Goal: Information Seeking & Learning: Learn about a topic

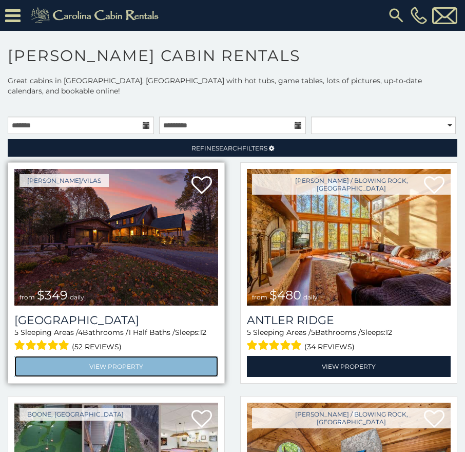
click at [130, 356] on link "View Property" at bounding box center [116, 366] width 204 height 21
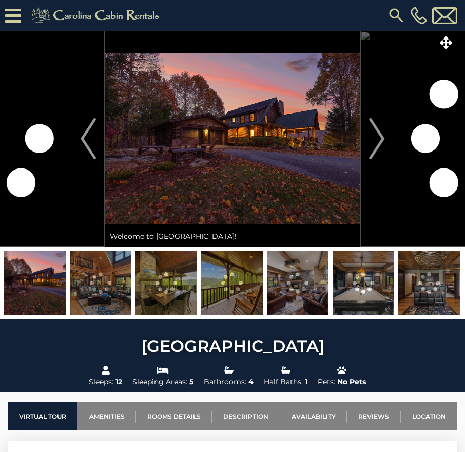
click at [372, 132] on img "Next" at bounding box center [376, 138] width 15 height 41
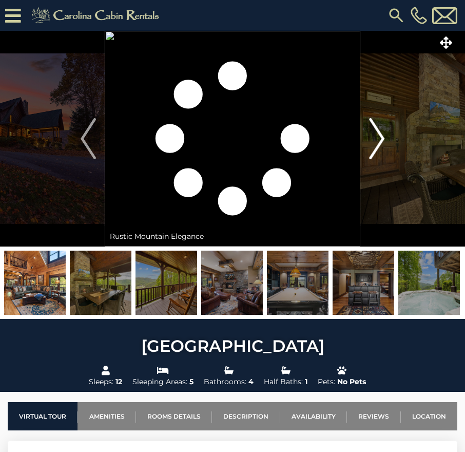
click at [380, 134] on img "Next" at bounding box center [376, 138] width 15 height 41
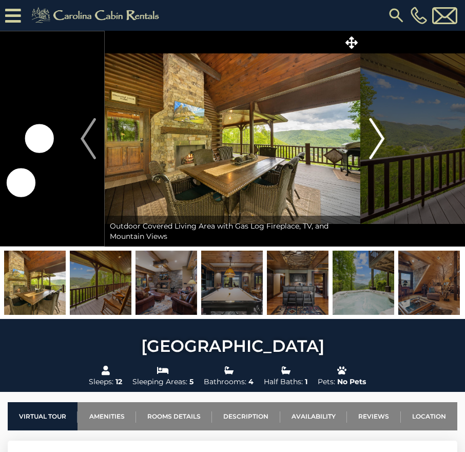
click at [380, 134] on img "Next" at bounding box center [376, 138] width 15 height 41
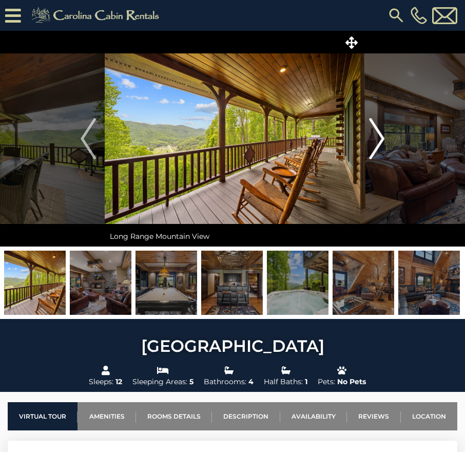
click at [380, 134] on img "Next" at bounding box center [376, 138] width 15 height 41
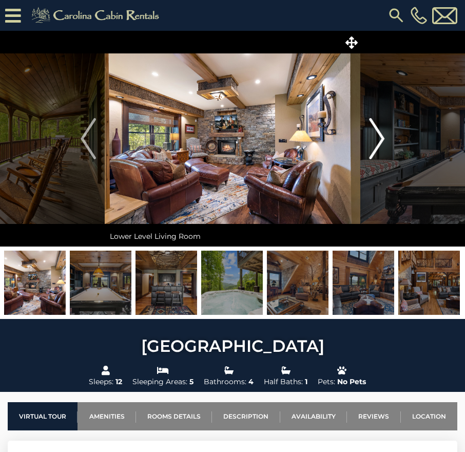
click at [380, 134] on img "Next" at bounding box center [376, 138] width 15 height 41
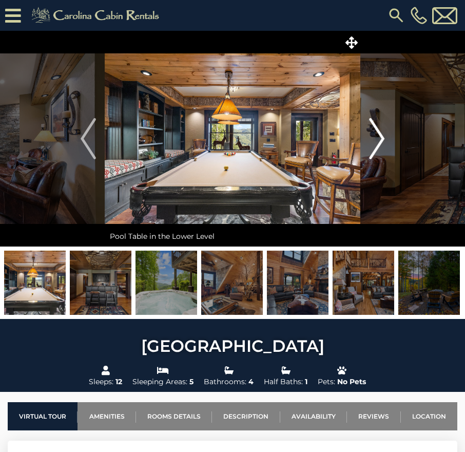
click at [380, 134] on img "Next" at bounding box center [376, 138] width 15 height 41
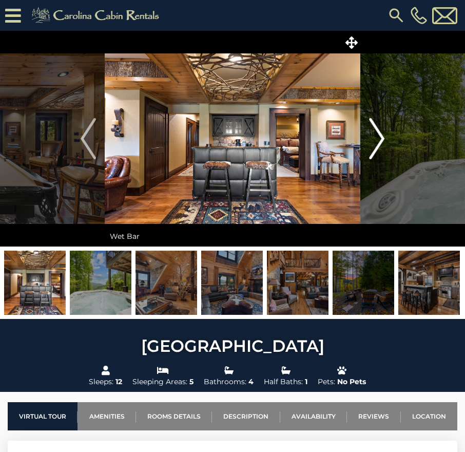
click at [380, 134] on img "Next" at bounding box center [376, 138] width 15 height 41
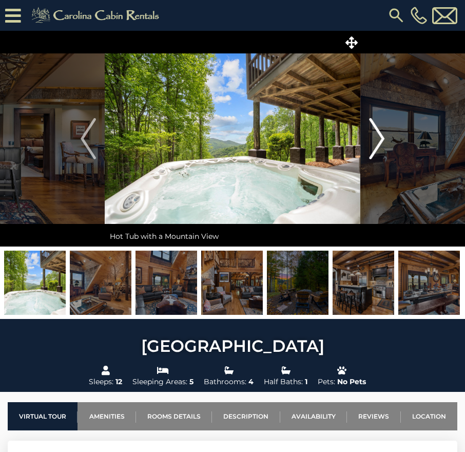
click at [380, 134] on img "Next" at bounding box center [376, 138] width 15 height 41
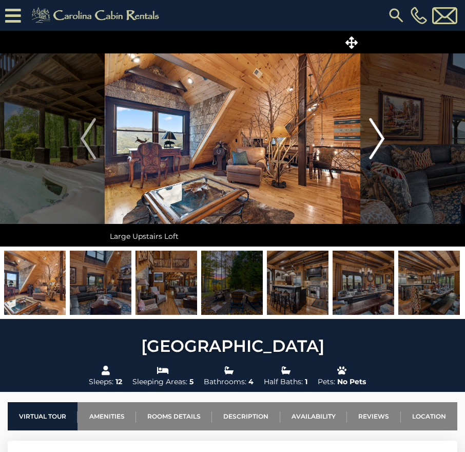
click at [380, 134] on img "Next" at bounding box center [376, 138] width 15 height 41
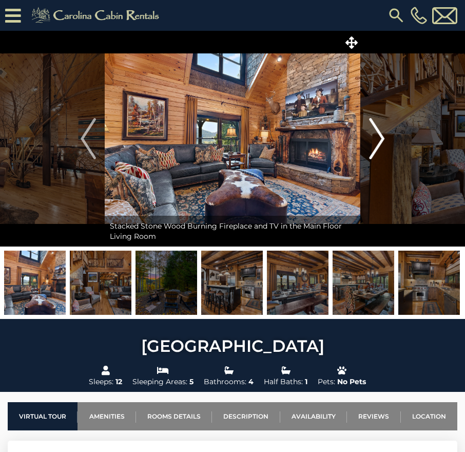
click at [380, 134] on img "Next" at bounding box center [376, 138] width 15 height 41
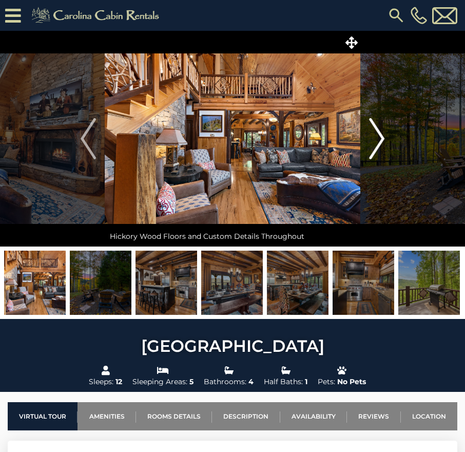
click at [380, 134] on img "Next" at bounding box center [376, 138] width 15 height 41
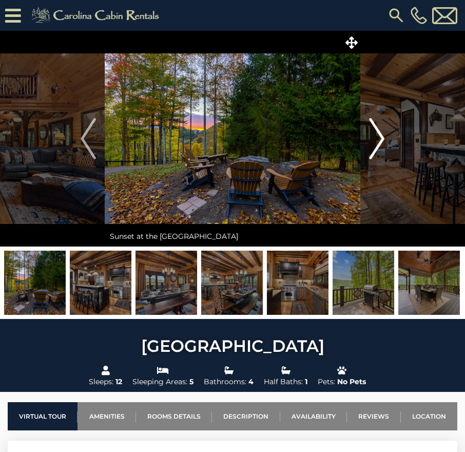
click at [380, 134] on img "Next" at bounding box center [376, 138] width 15 height 41
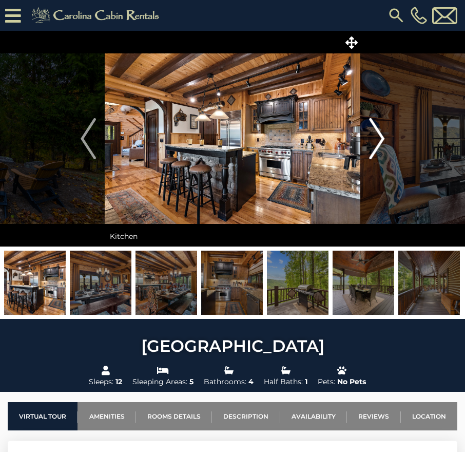
click at [380, 134] on img "Next" at bounding box center [376, 138] width 15 height 41
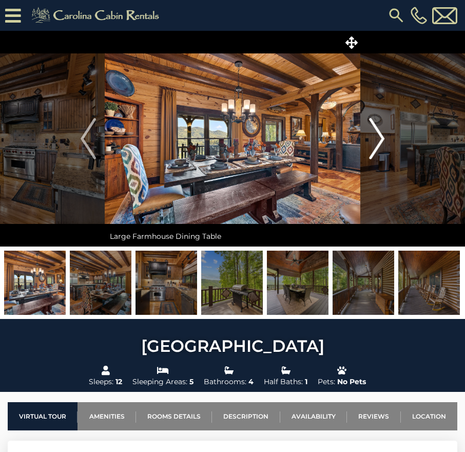
click at [382, 151] on img "Next" at bounding box center [376, 138] width 15 height 41
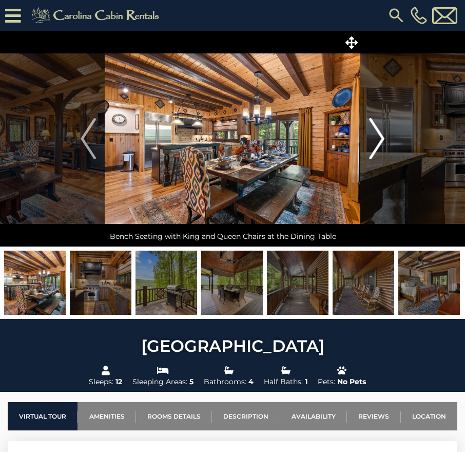
click at [382, 151] on img "Next" at bounding box center [376, 138] width 15 height 41
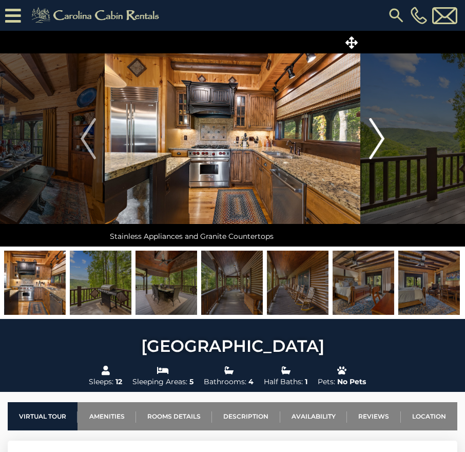
click at [382, 151] on img "Next" at bounding box center [376, 138] width 15 height 41
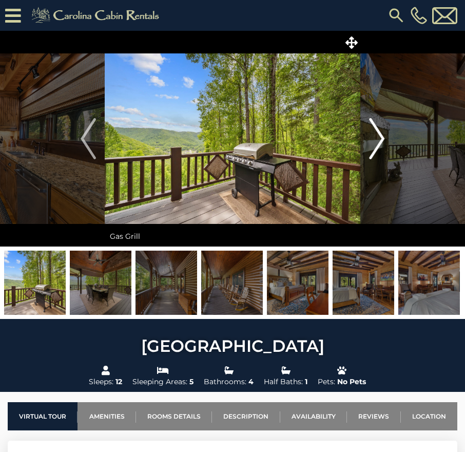
click at [382, 151] on img "Next" at bounding box center [376, 138] width 15 height 41
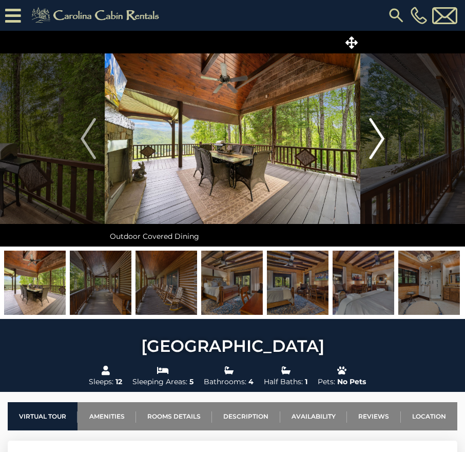
click at [382, 151] on img "Next" at bounding box center [376, 138] width 15 height 41
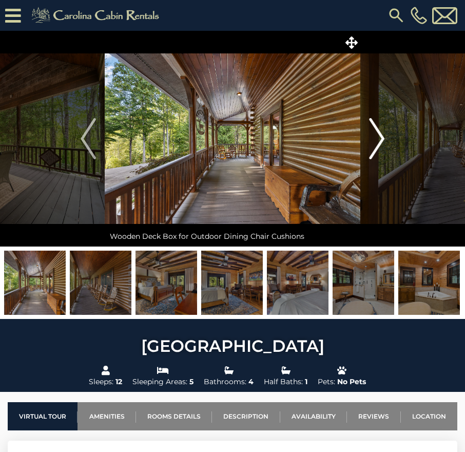
click at [382, 151] on img "Next" at bounding box center [376, 138] width 15 height 41
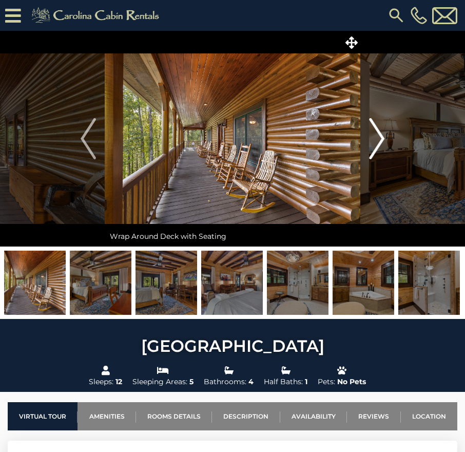
click at [382, 151] on img "Next" at bounding box center [376, 138] width 15 height 41
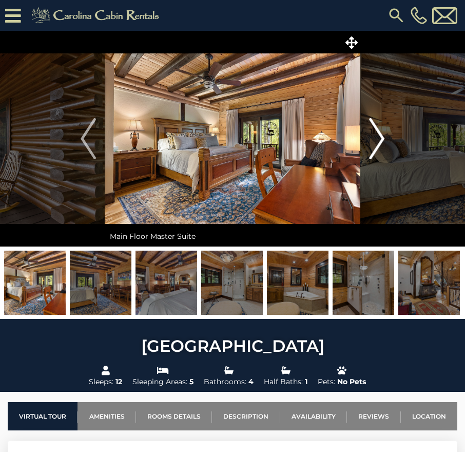
click at [382, 151] on img "Next" at bounding box center [376, 138] width 15 height 41
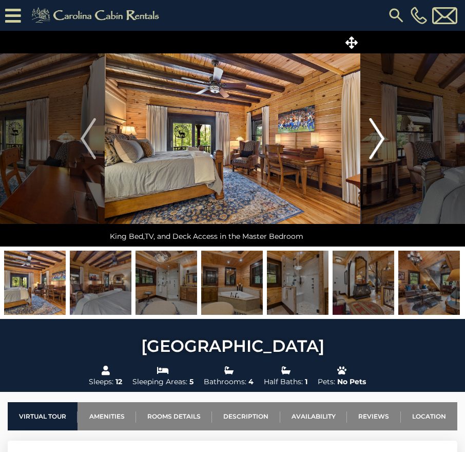
click at [382, 151] on img "Next" at bounding box center [376, 138] width 15 height 41
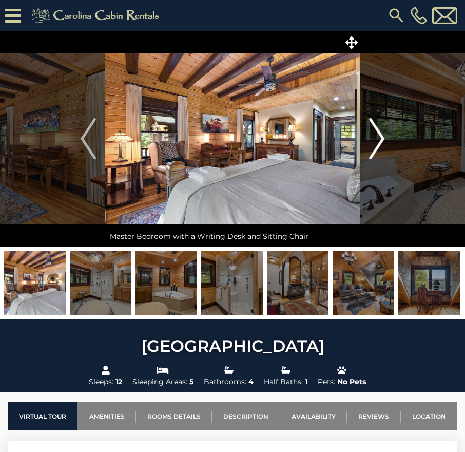
click at [382, 151] on img "Next" at bounding box center [376, 138] width 15 height 41
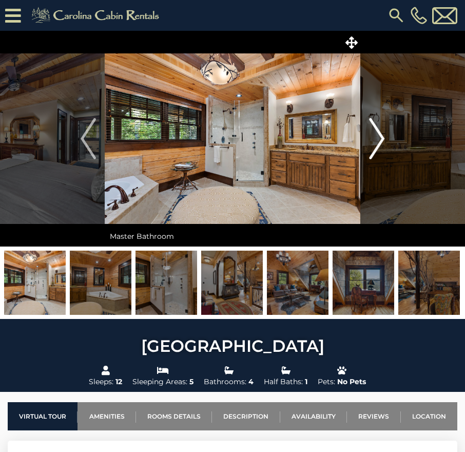
click at [382, 151] on img "Next" at bounding box center [376, 138] width 15 height 41
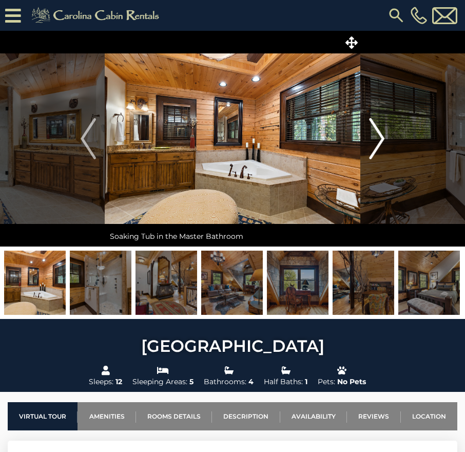
click at [382, 151] on img "Next" at bounding box center [376, 138] width 15 height 41
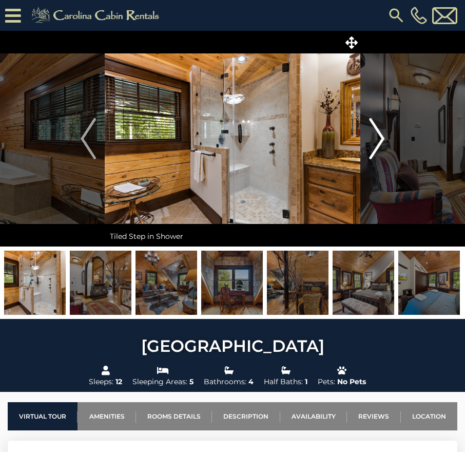
click at [382, 151] on img "Next" at bounding box center [376, 138] width 15 height 41
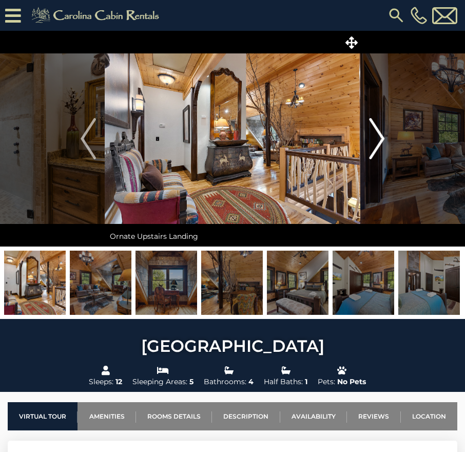
click at [379, 141] on img "Next" at bounding box center [376, 138] width 15 height 41
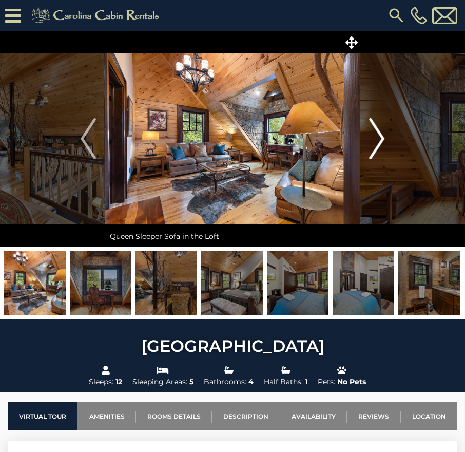
click at [379, 141] on img "Next" at bounding box center [376, 138] width 15 height 41
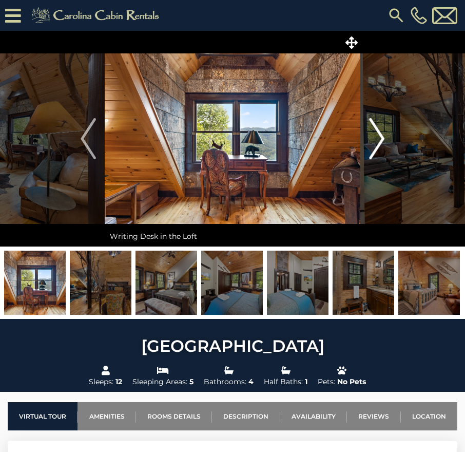
click at [379, 141] on img "Next" at bounding box center [376, 138] width 15 height 41
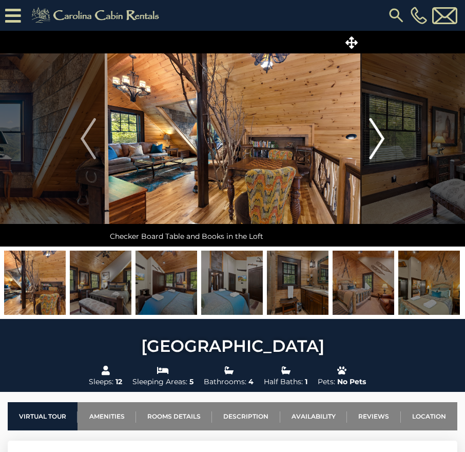
click at [379, 141] on img "Next" at bounding box center [376, 138] width 15 height 41
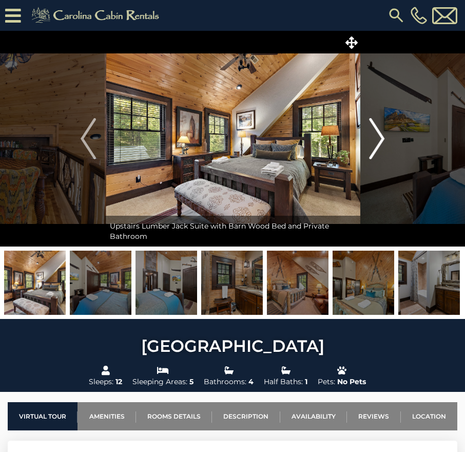
click at [379, 141] on img "Next" at bounding box center [376, 138] width 15 height 41
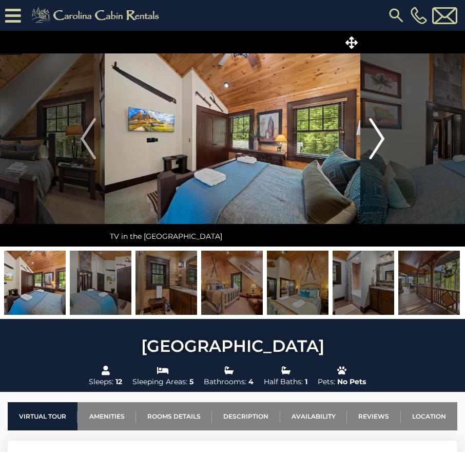
click at [379, 141] on img "Next" at bounding box center [376, 138] width 15 height 41
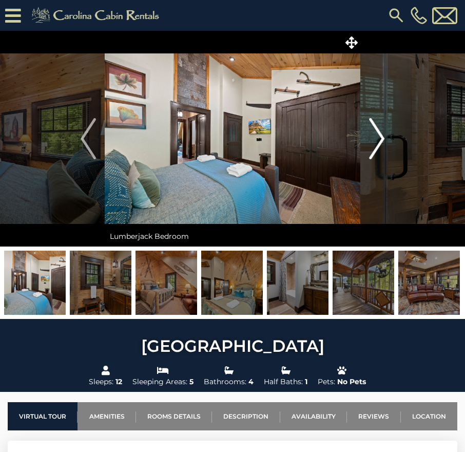
click at [379, 141] on img "Next" at bounding box center [376, 138] width 15 height 41
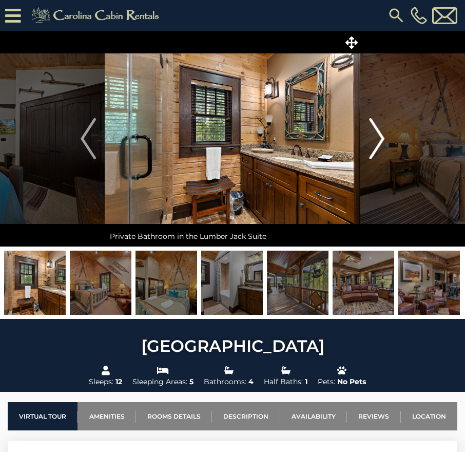
click at [379, 141] on img "Next" at bounding box center [376, 138] width 15 height 41
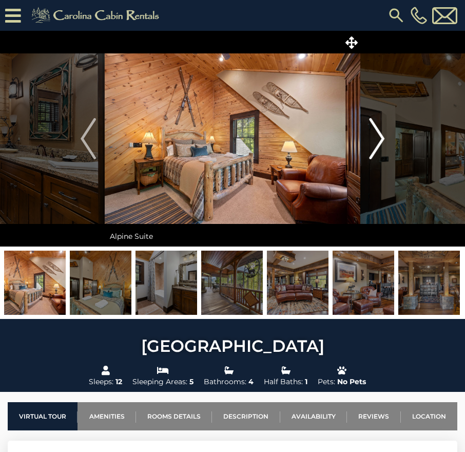
click at [379, 141] on img "Next" at bounding box center [376, 138] width 15 height 41
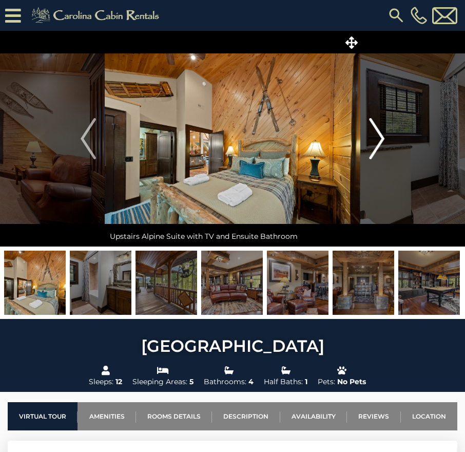
click at [379, 141] on img "Next" at bounding box center [376, 138] width 15 height 41
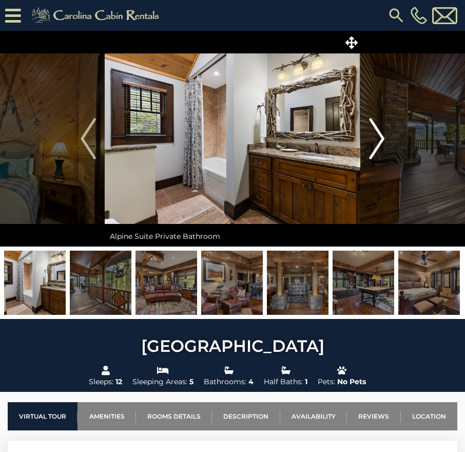
click at [379, 141] on img "Next" at bounding box center [376, 138] width 15 height 41
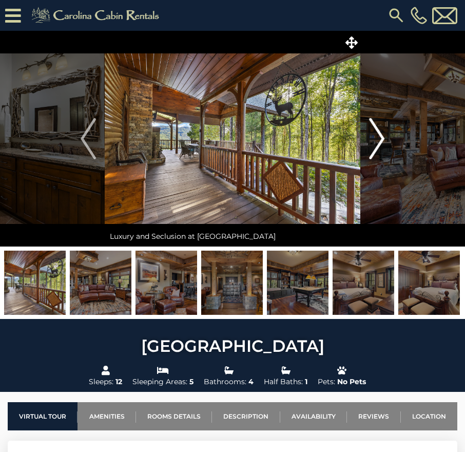
click at [379, 141] on img "Next" at bounding box center [376, 138] width 15 height 41
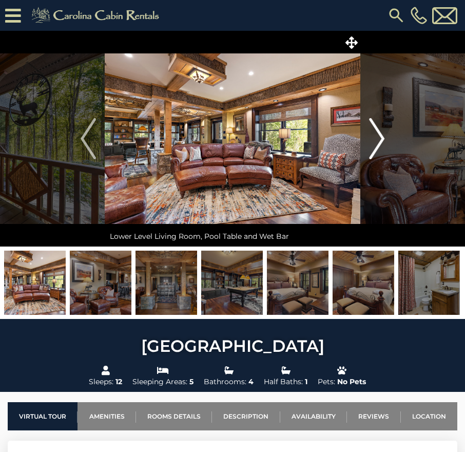
click at [379, 141] on img "Next" at bounding box center [376, 138] width 15 height 41
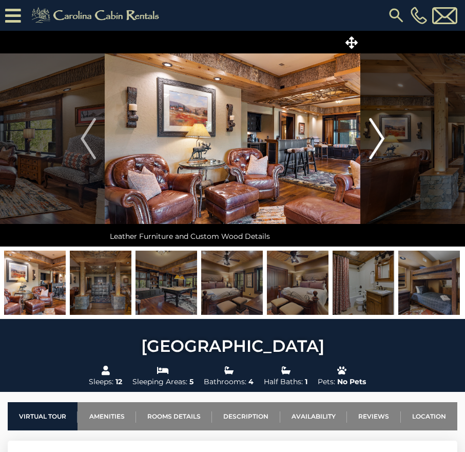
click at [379, 141] on img "Next" at bounding box center [376, 138] width 15 height 41
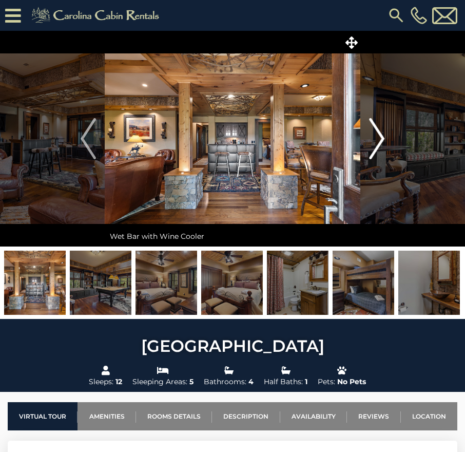
click at [379, 141] on img "Next" at bounding box center [376, 138] width 15 height 41
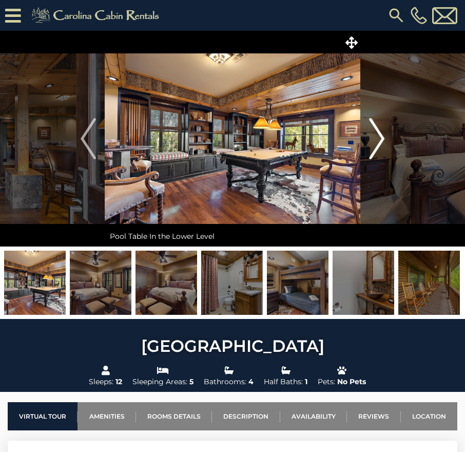
click at [379, 141] on img "Next" at bounding box center [376, 138] width 15 height 41
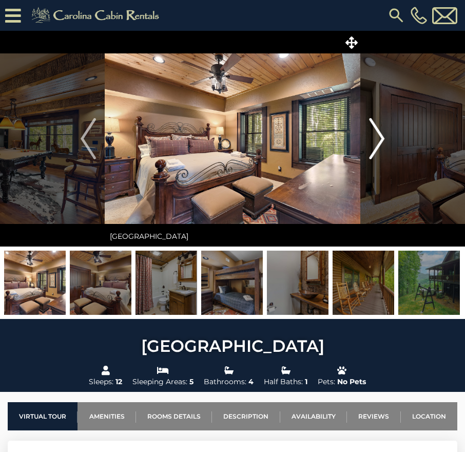
click at [379, 141] on img "Next" at bounding box center [376, 138] width 15 height 41
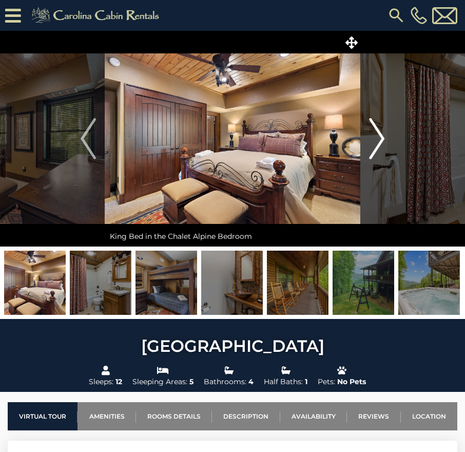
click at [379, 141] on img "Next" at bounding box center [376, 138] width 15 height 41
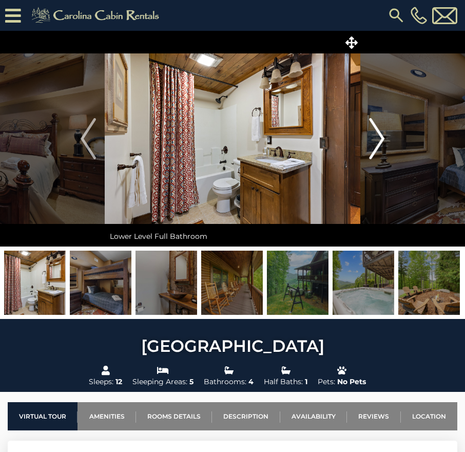
click at [379, 141] on img "Next" at bounding box center [376, 138] width 15 height 41
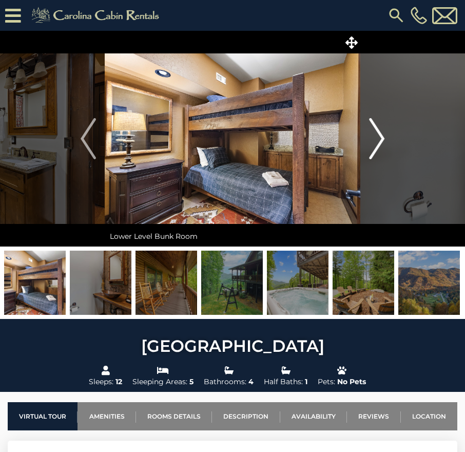
click at [379, 141] on img "Next" at bounding box center [376, 138] width 15 height 41
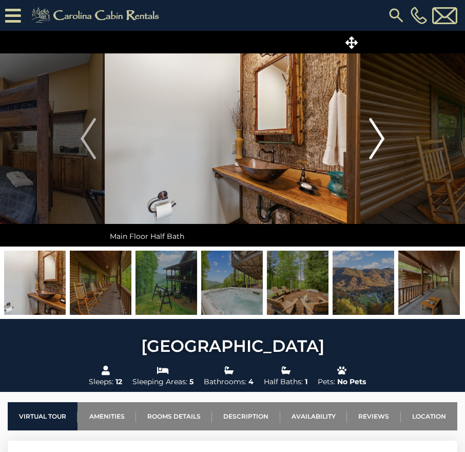
click at [379, 141] on img "Next" at bounding box center [376, 138] width 15 height 41
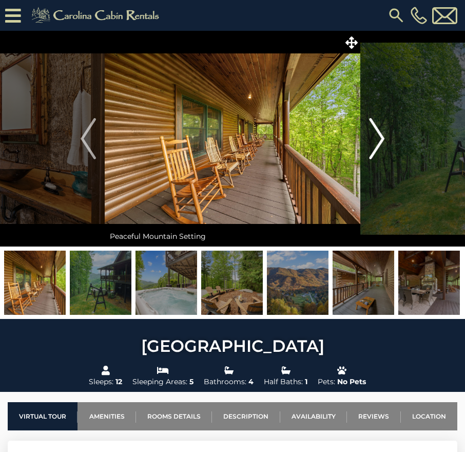
click at [379, 141] on img "Next" at bounding box center [376, 138] width 15 height 41
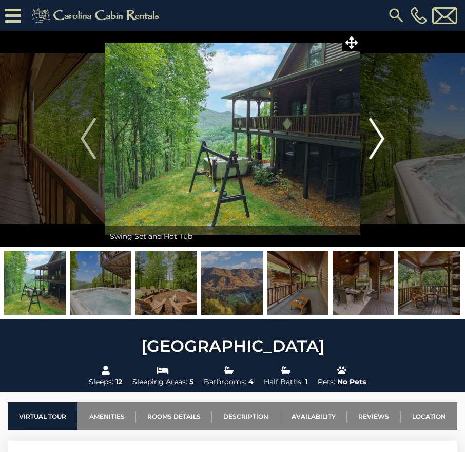
click at [379, 141] on img "Next" at bounding box center [376, 138] width 15 height 41
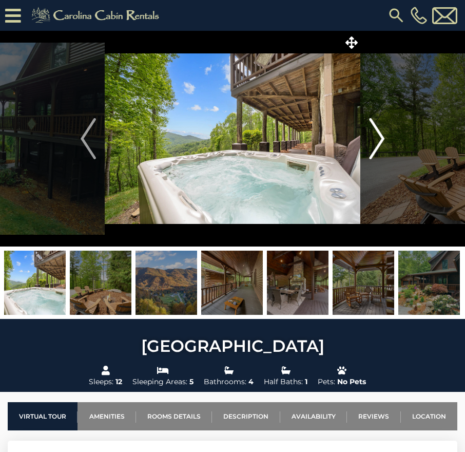
click at [379, 141] on img "Next" at bounding box center [376, 138] width 15 height 41
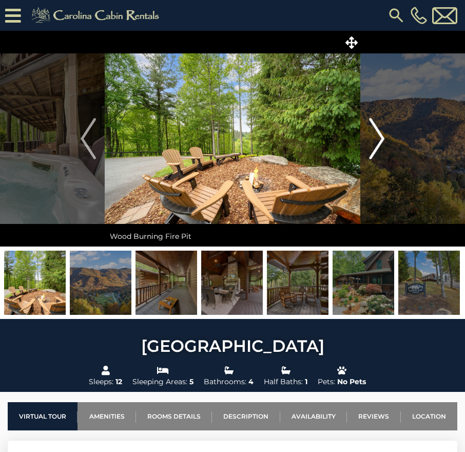
click at [379, 141] on img "Next" at bounding box center [376, 138] width 15 height 41
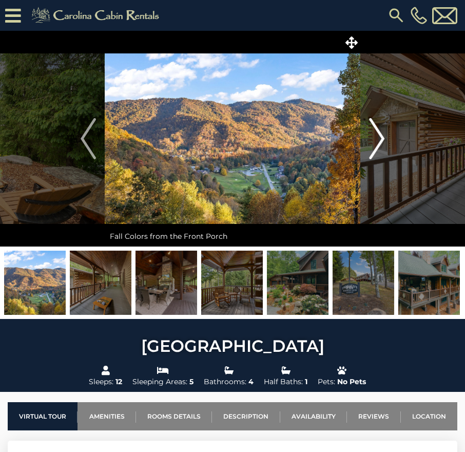
click at [379, 141] on img "Next" at bounding box center [376, 138] width 15 height 41
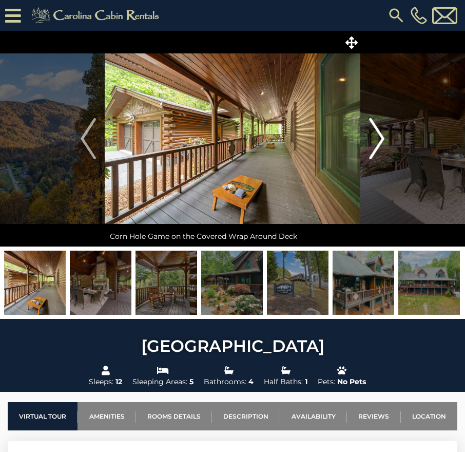
click at [379, 141] on img "Next" at bounding box center [376, 138] width 15 height 41
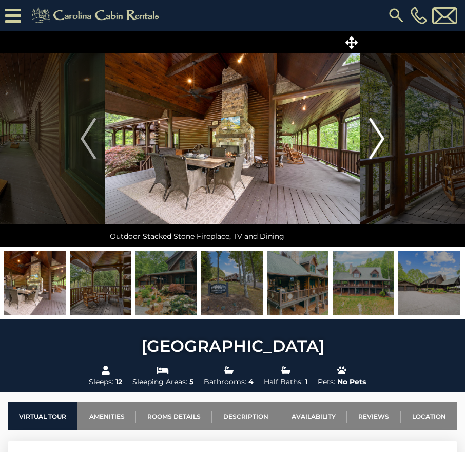
click at [379, 141] on img "Next" at bounding box center [376, 138] width 15 height 41
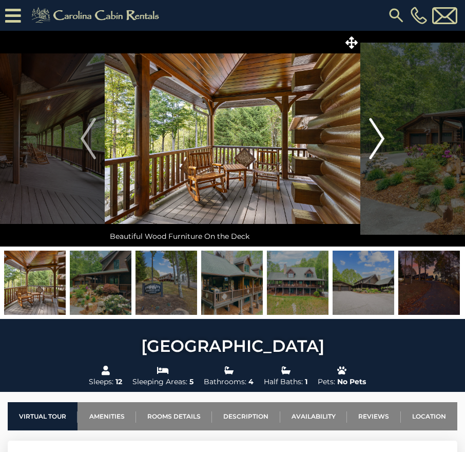
click at [379, 141] on img "Next" at bounding box center [376, 138] width 15 height 41
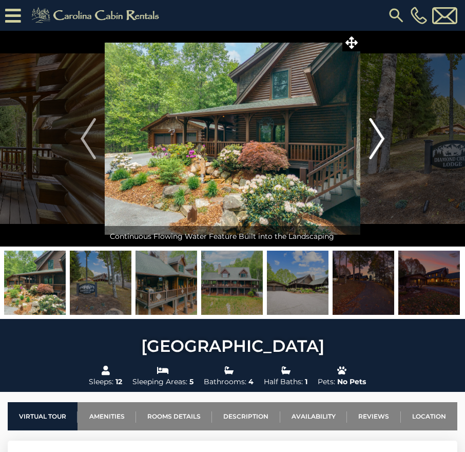
click at [379, 141] on img "Next" at bounding box center [376, 138] width 15 height 41
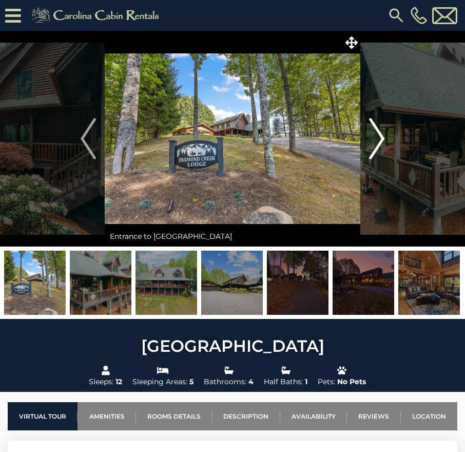
click at [379, 141] on img "Next" at bounding box center [376, 138] width 15 height 41
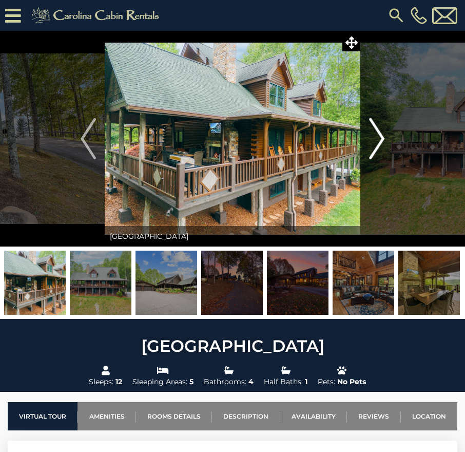
click at [379, 141] on img "Next" at bounding box center [376, 138] width 15 height 41
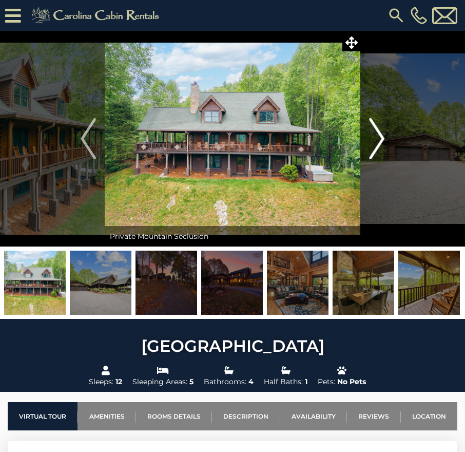
click at [379, 141] on img "Next" at bounding box center [376, 138] width 15 height 41
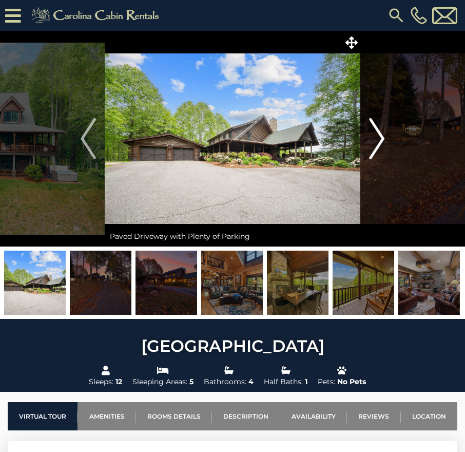
click at [379, 141] on img "Next" at bounding box center [376, 138] width 15 height 41
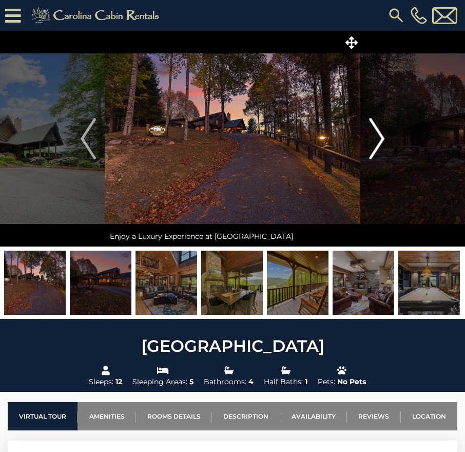
click at [379, 141] on img "Next" at bounding box center [376, 138] width 15 height 41
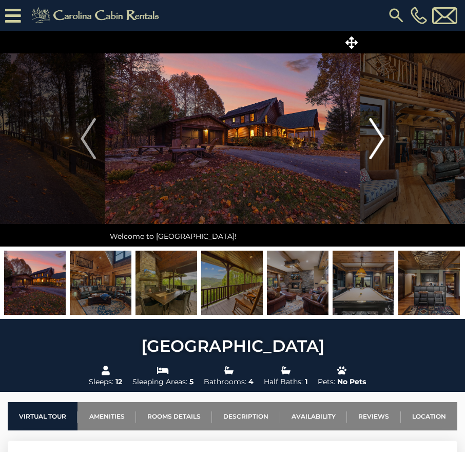
click at [379, 142] on img "Next" at bounding box center [376, 138] width 15 height 41
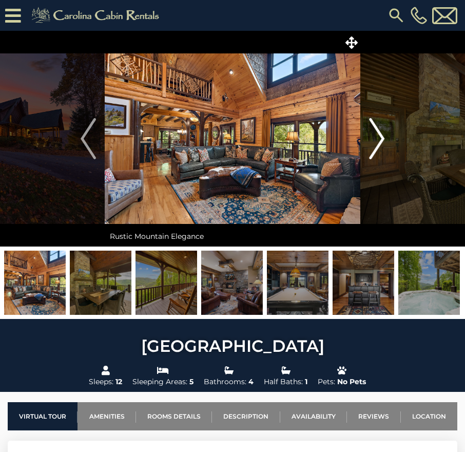
click at [379, 142] on img "Next" at bounding box center [376, 138] width 15 height 41
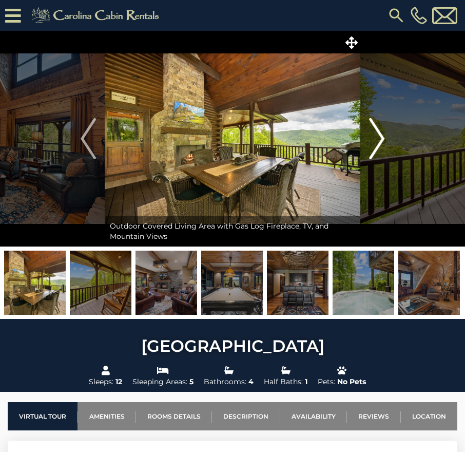
click at [379, 142] on img "Next" at bounding box center [376, 138] width 15 height 41
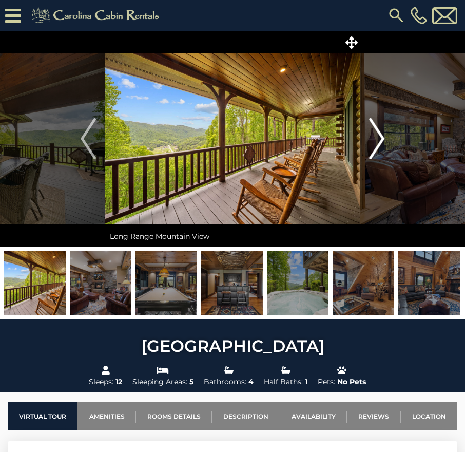
click at [379, 142] on img "Next" at bounding box center [376, 138] width 15 height 41
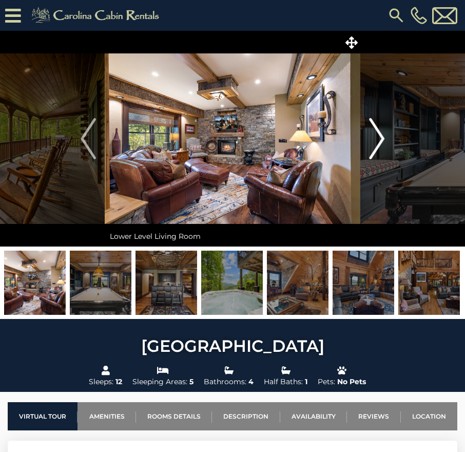
click at [379, 142] on img "Next" at bounding box center [376, 138] width 15 height 41
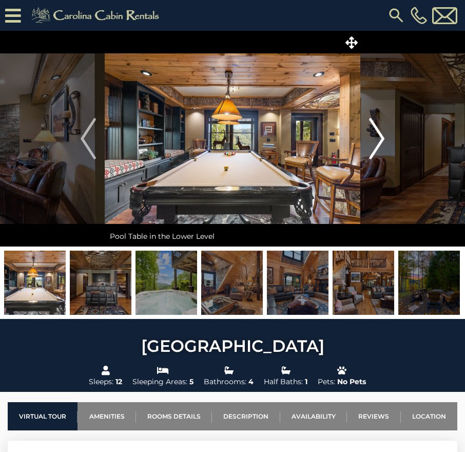
click at [379, 142] on img "Next" at bounding box center [376, 138] width 15 height 41
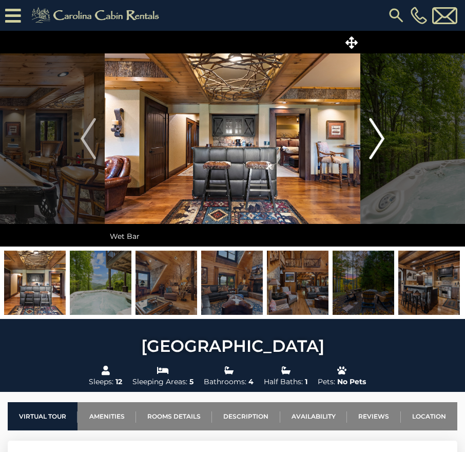
click at [379, 142] on img "Next" at bounding box center [376, 138] width 15 height 41
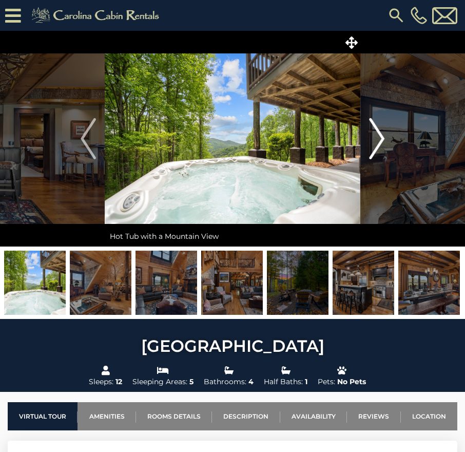
click at [379, 142] on img "Next" at bounding box center [376, 138] width 15 height 41
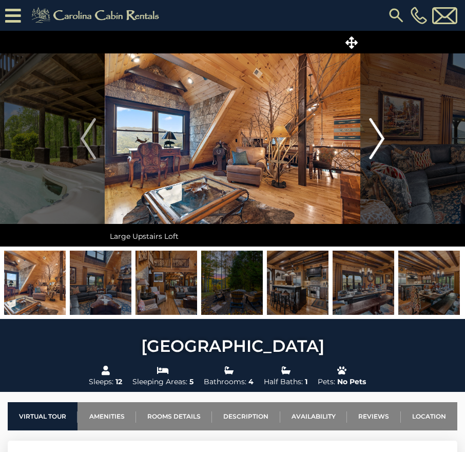
click at [379, 142] on img "Next" at bounding box center [376, 138] width 15 height 41
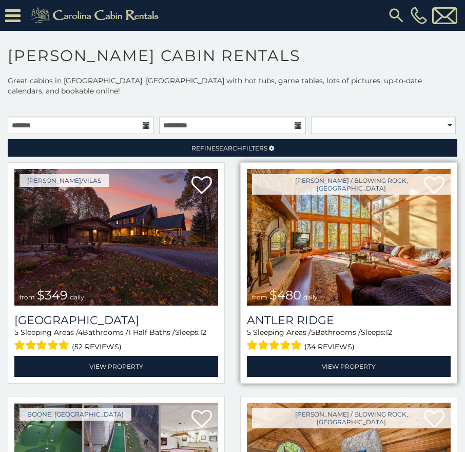
click at [333, 265] on img at bounding box center [349, 237] width 204 height 137
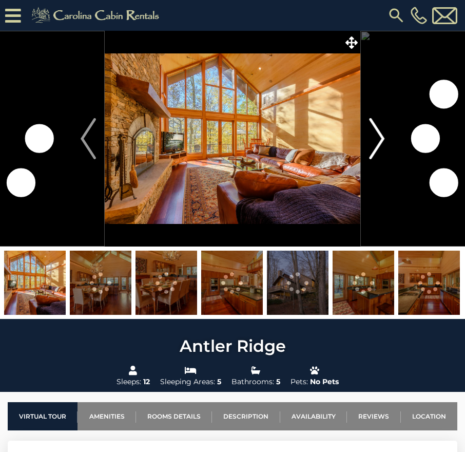
click at [380, 134] on img "Next" at bounding box center [376, 138] width 15 height 41
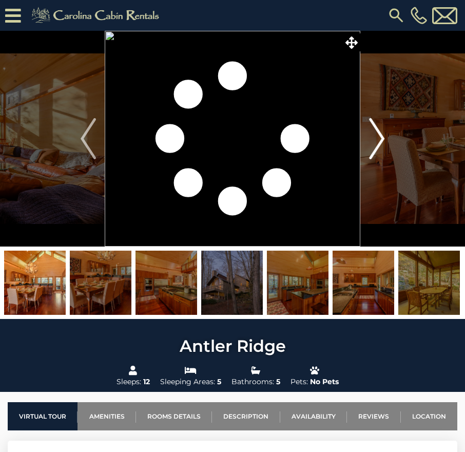
click at [381, 138] on img "Next" at bounding box center [376, 138] width 15 height 41
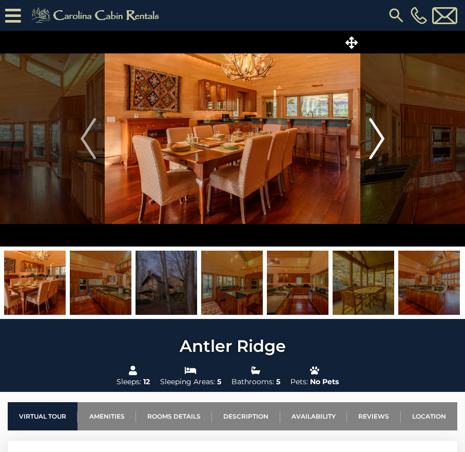
click at [381, 138] on img "Next" at bounding box center [376, 138] width 15 height 41
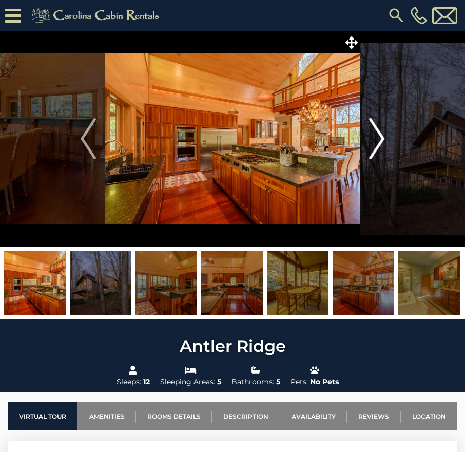
click at [381, 138] on img "Next" at bounding box center [376, 138] width 15 height 41
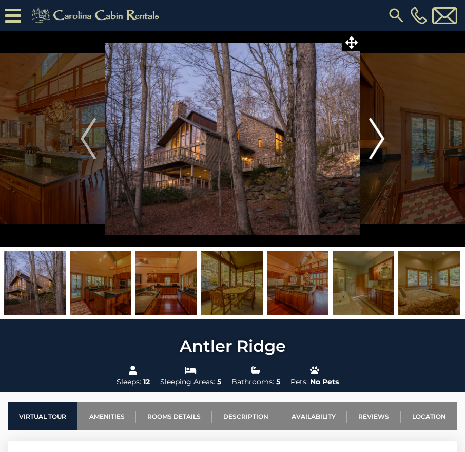
click at [381, 138] on img "Next" at bounding box center [376, 138] width 15 height 41
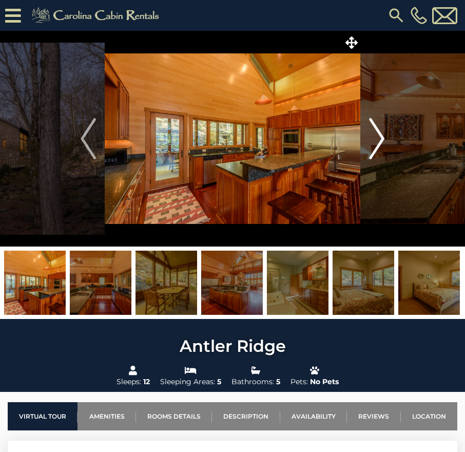
click at [381, 138] on img "Next" at bounding box center [376, 138] width 15 height 41
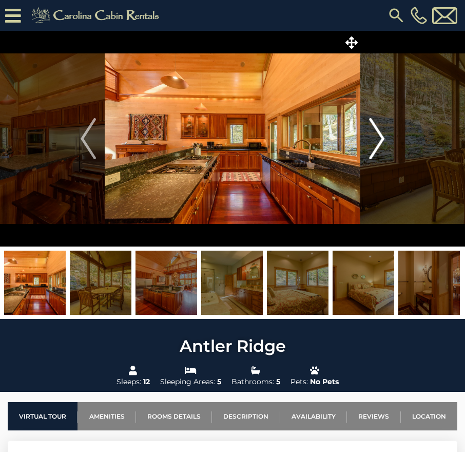
click at [381, 138] on img "Next" at bounding box center [376, 138] width 15 height 41
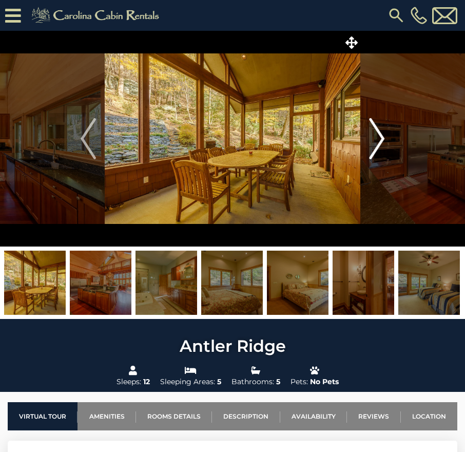
click at [381, 138] on img "Next" at bounding box center [376, 138] width 15 height 41
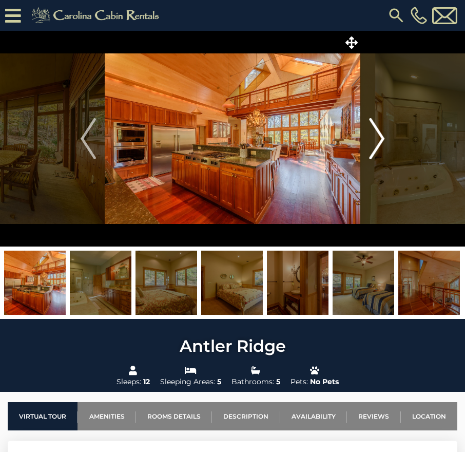
click at [381, 138] on img "Next" at bounding box center [376, 138] width 15 height 41
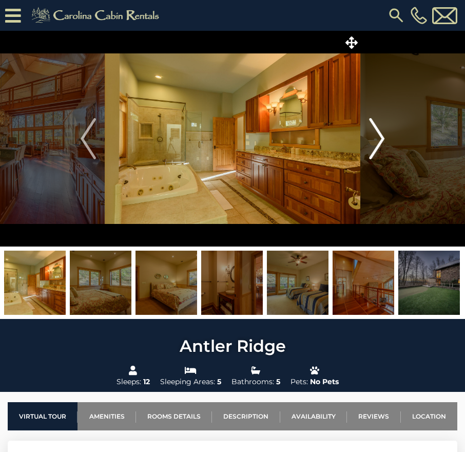
click at [381, 138] on img "Next" at bounding box center [376, 138] width 15 height 41
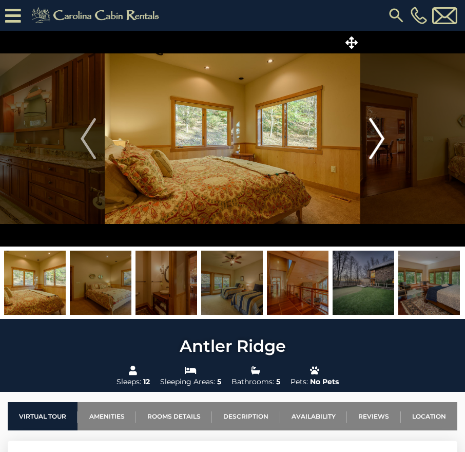
click at [381, 138] on img "Next" at bounding box center [376, 138] width 15 height 41
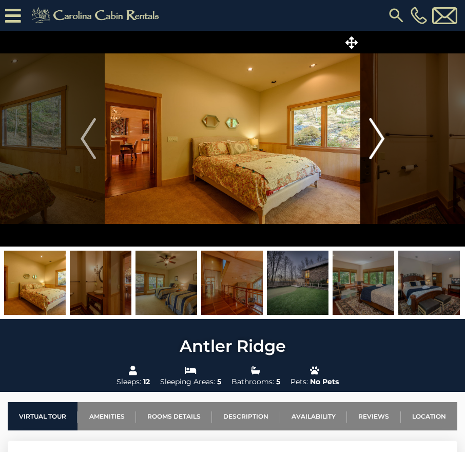
click at [381, 138] on img "Next" at bounding box center [376, 138] width 15 height 41
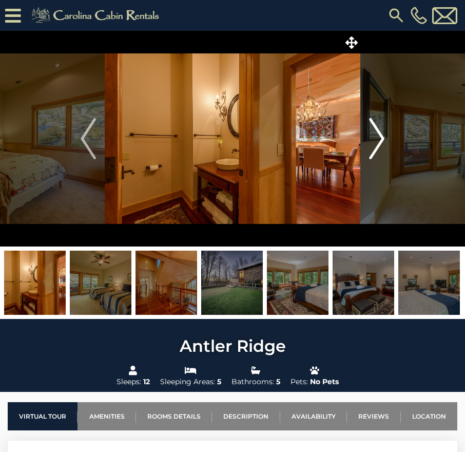
click at [381, 138] on img "Next" at bounding box center [376, 138] width 15 height 41
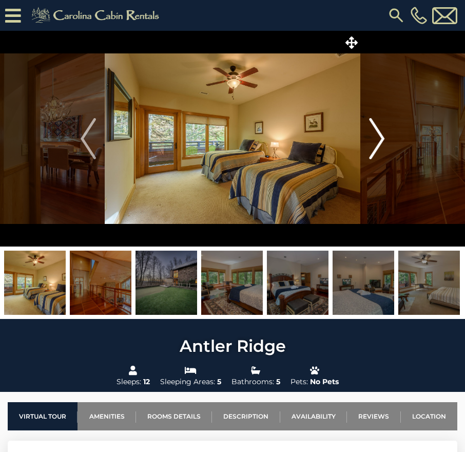
click at [381, 138] on img "Next" at bounding box center [376, 138] width 15 height 41
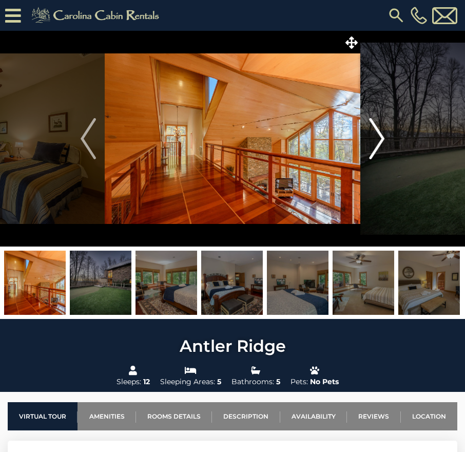
click at [381, 138] on img "Next" at bounding box center [376, 138] width 15 height 41
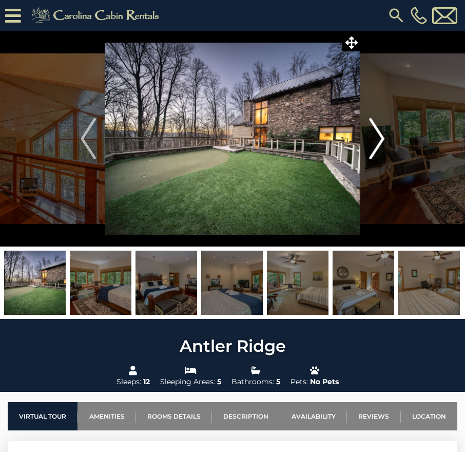
click at [381, 138] on img "Next" at bounding box center [376, 138] width 15 height 41
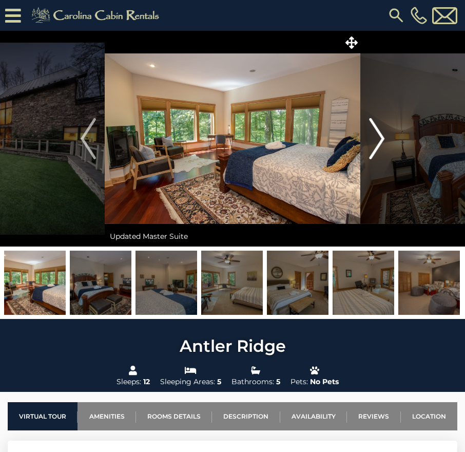
click at [381, 138] on img "Next" at bounding box center [376, 138] width 15 height 41
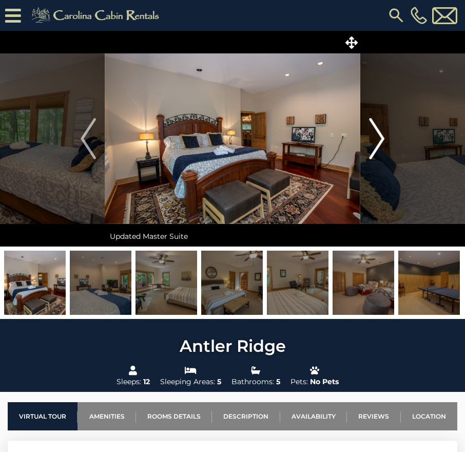
click at [381, 138] on img "Next" at bounding box center [376, 138] width 15 height 41
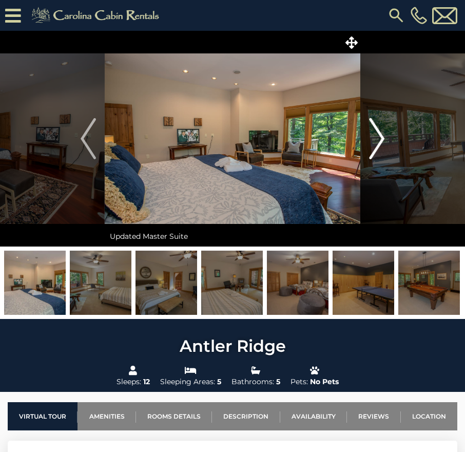
click at [381, 138] on img "Next" at bounding box center [376, 138] width 15 height 41
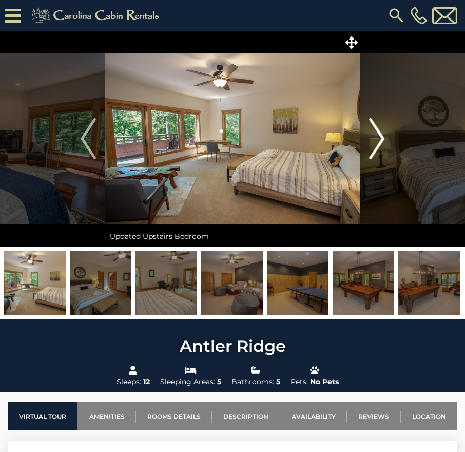
click at [381, 138] on img "Next" at bounding box center [376, 138] width 15 height 41
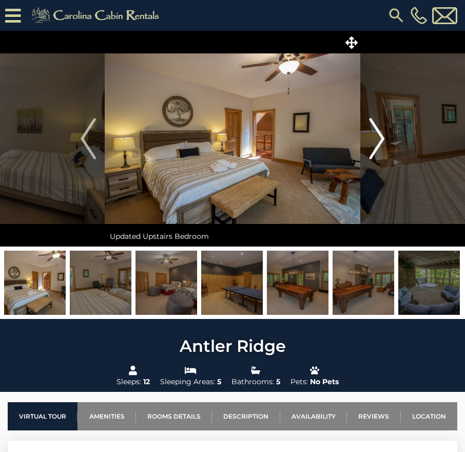
click at [381, 138] on img "Next" at bounding box center [376, 138] width 15 height 41
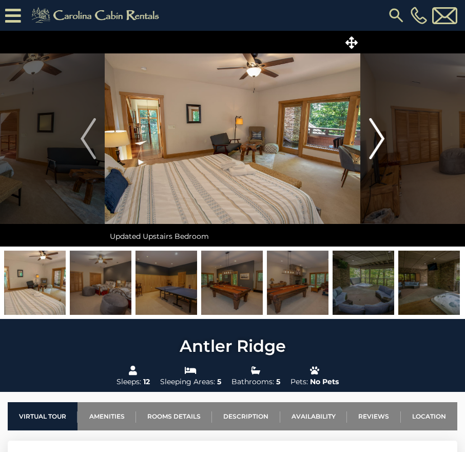
click at [381, 138] on img "Next" at bounding box center [376, 138] width 15 height 41
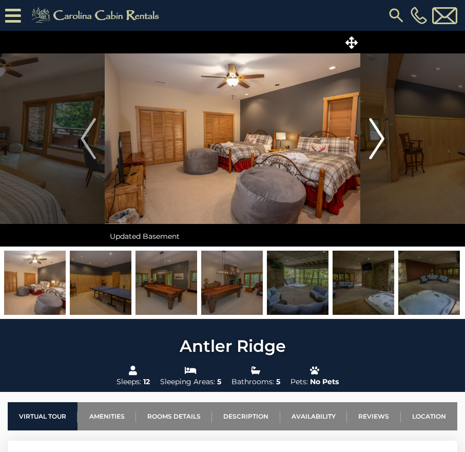
click at [381, 138] on img "Next" at bounding box center [376, 138] width 15 height 41
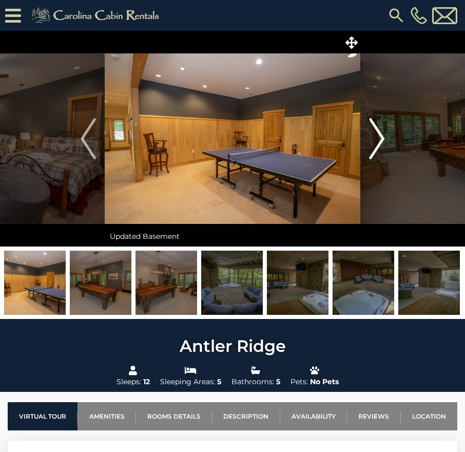
click at [381, 138] on img "Next" at bounding box center [376, 138] width 15 height 41
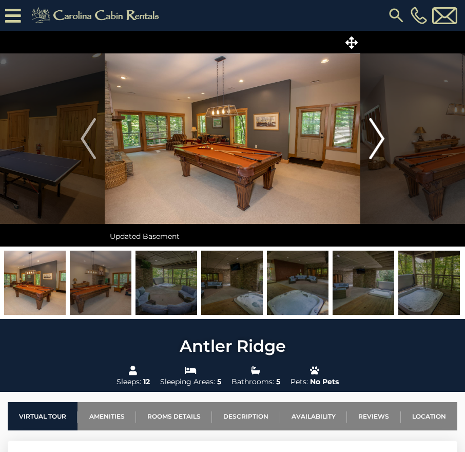
click at [381, 138] on img "Next" at bounding box center [376, 138] width 15 height 41
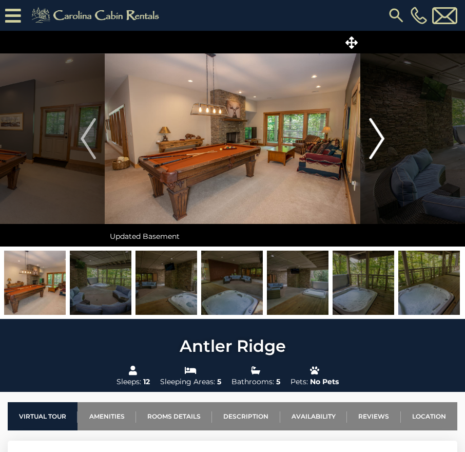
click at [381, 138] on img "Next" at bounding box center [376, 138] width 15 height 41
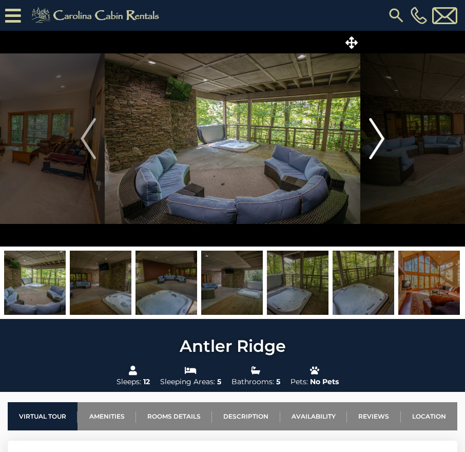
click at [381, 138] on img "Next" at bounding box center [376, 138] width 15 height 41
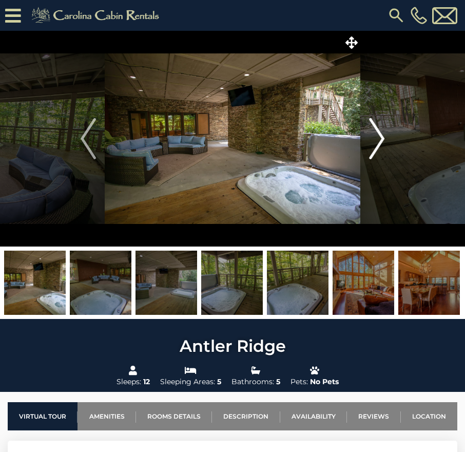
click at [381, 138] on img "Next" at bounding box center [376, 138] width 15 height 41
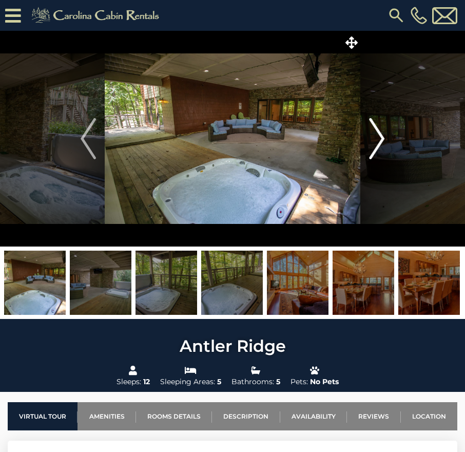
click at [381, 138] on img "Next" at bounding box center [376, 138] width 15 height 41
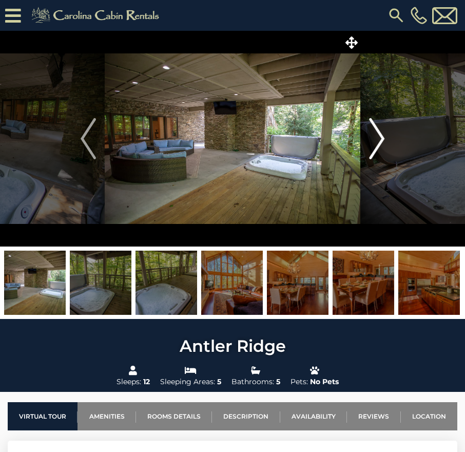
click at [381, 138] on img "Next" at bounding box center [376, 138] width 15 height 41
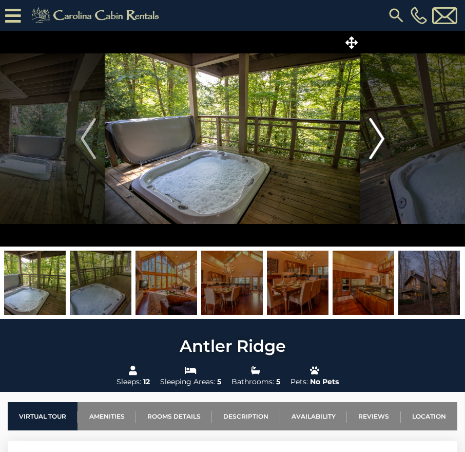
click at [381, 138] on img "Next" at bounding box center [376, 138] width 15 height 41
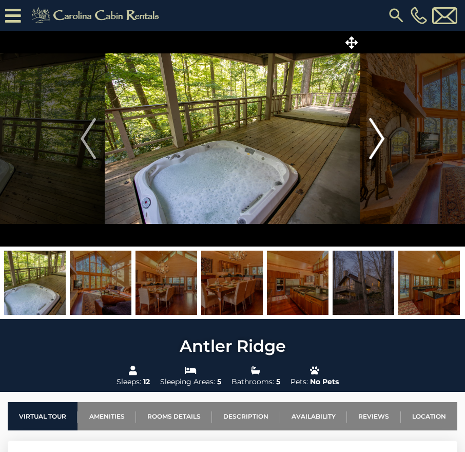
click at [381, 138] on img "Next" at bounding box center [376, 138] width 15 height 41
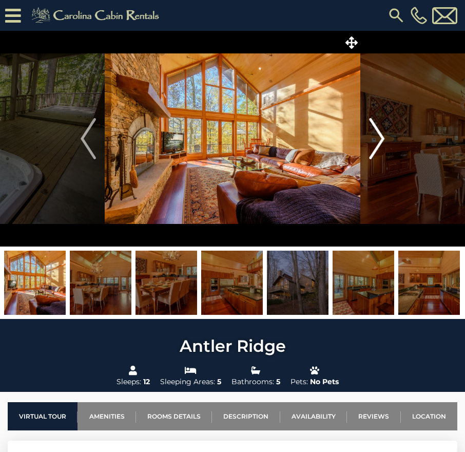
click at [381, 138] on img "Next" at bounding box center [376, 138] width 15 height 41
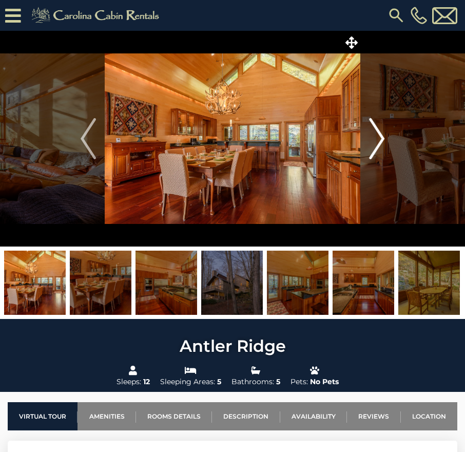
click at [381, 138] on img "Next" at bounding box center [376, 138] width 15 height 41
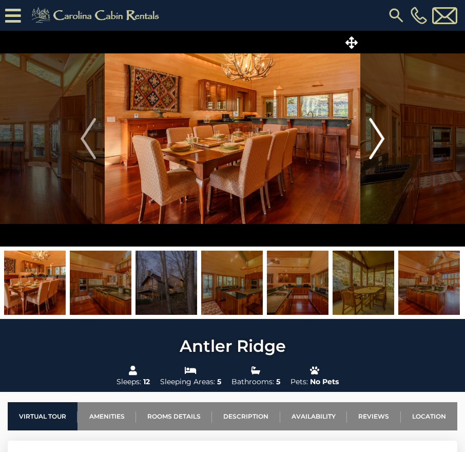
click at [381, 138] on img "Next" at bounding box center [376, 138] width 15 height 41
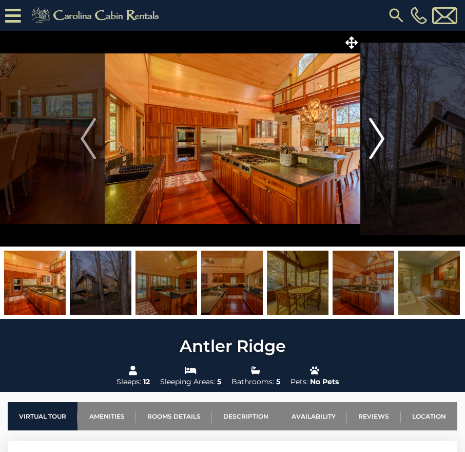
click at [381, 138] on img "Next" at bounding box center [376, 138] width 15 height 41
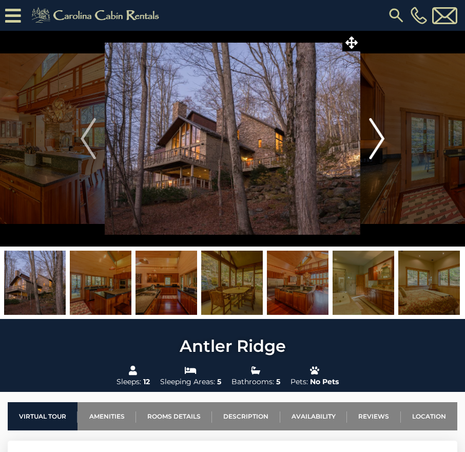
click at [381, 138] on img "Next" at bounding box center [376, 138] width 15 height 41
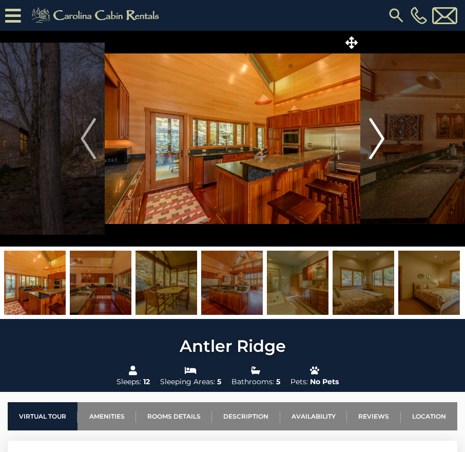
click at [381, 138] on img "Next" at bounding box center [376, 138] width 15 height 41
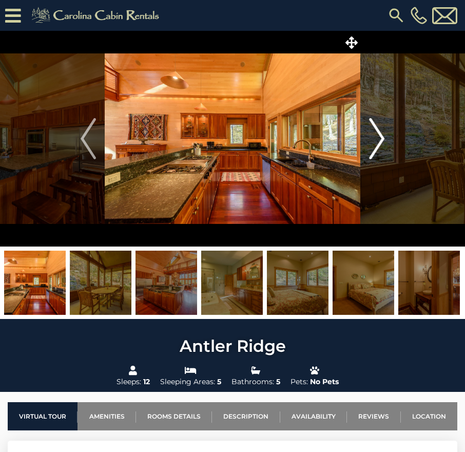
click at [381, 138] on img "Next" at bounding box center [376, 138] width 15 height 41
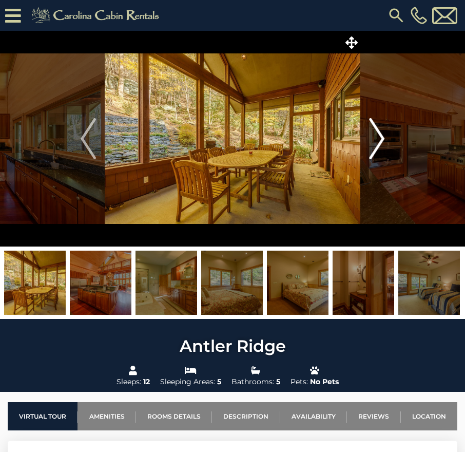
click at [381, 138] on img "Next" at bounding box center [376, 138] width 15 height 41
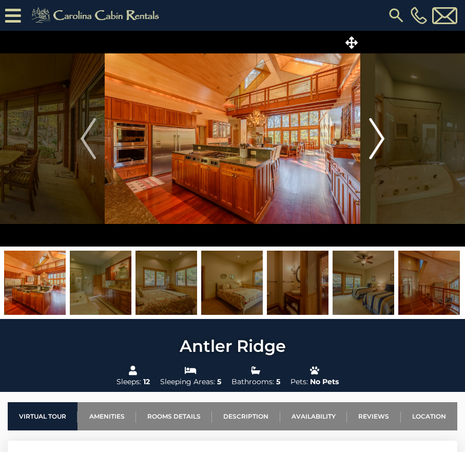
click at [381, 138] on img "Next" at bounding box center [376, 138] width 15 height 41
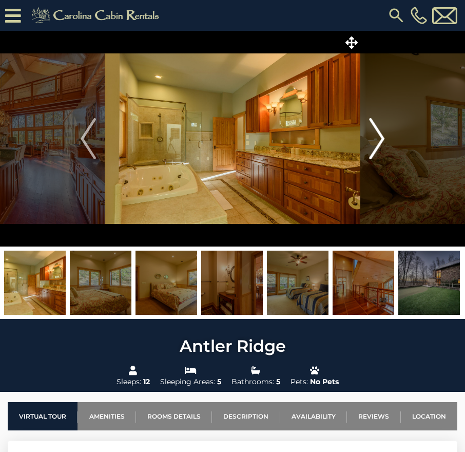
click at [381, 138] on img "Next" at bounding box center [376, 138] width 15 height 41
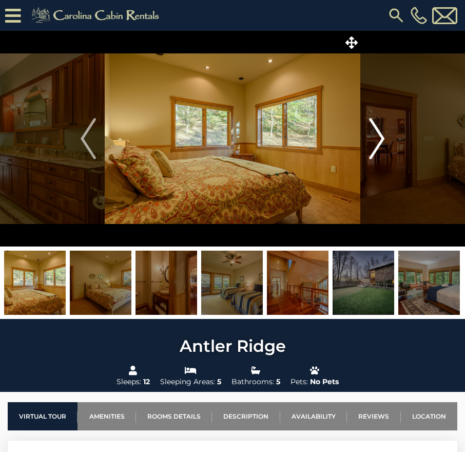
click at [381, 138] on img "Next" at bounding box center [376, 138] width 15 height 41
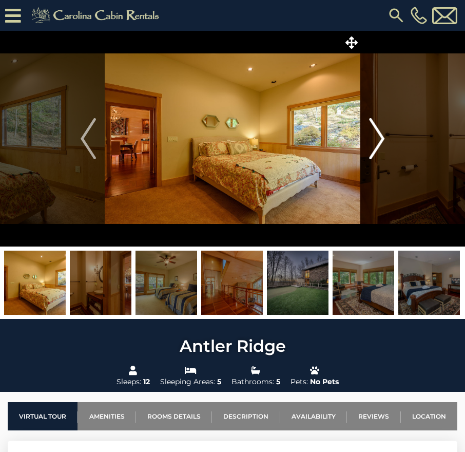
click at [381, 138] on img "Next" at bounding box center [376, 138] width 15 height 41
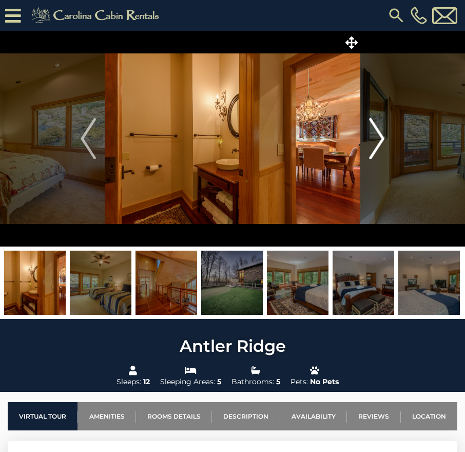
click at [381, 138] on img "Next" at bounding box center [376, 138] width 15 height 41
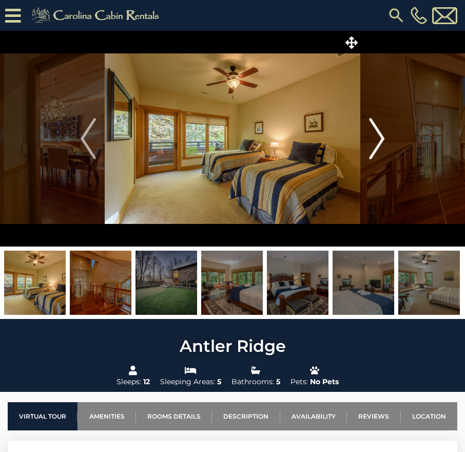
click at [381, 138] on img "Next" at bounding box center [376, 138] width 15 height 41
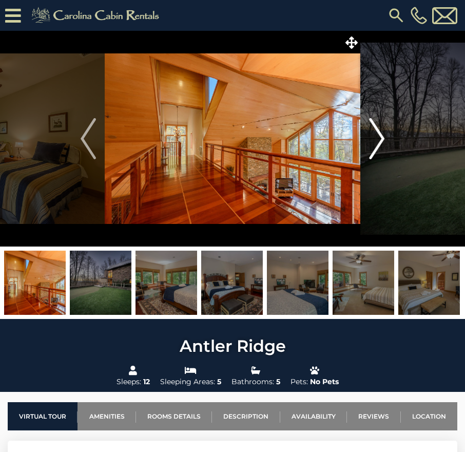
click at [381, 138] on img "Next" at bounding box center [376, 138] width 15 height 41
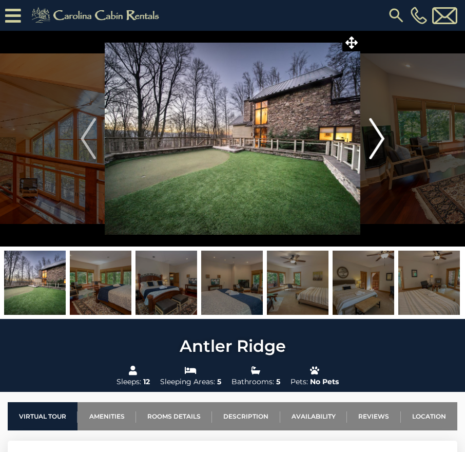
click at [381, 138] on img "Next" at bounding box center [376, 138] width 15 height 41
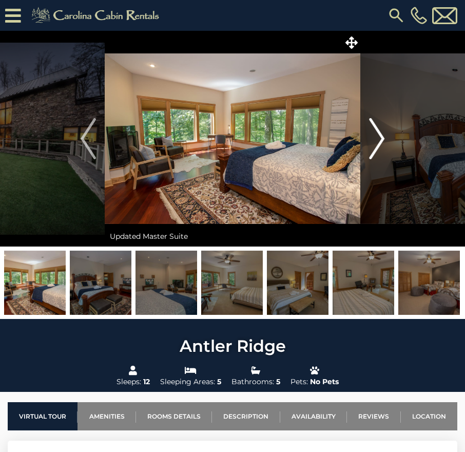
click at [381, 138] on img "Next" at bounding box center [376, 138] width 15 height 41
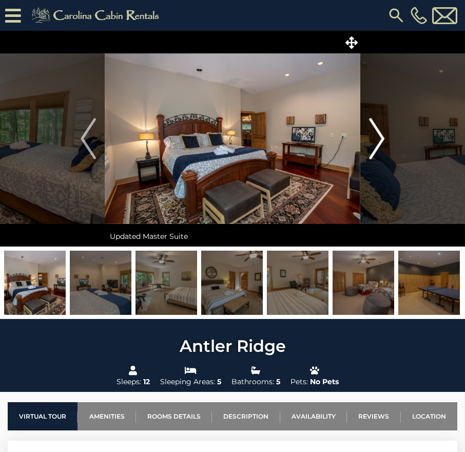
click at [381, 138] on img "Next" at bounding box center [376, 138] width 15 height 41
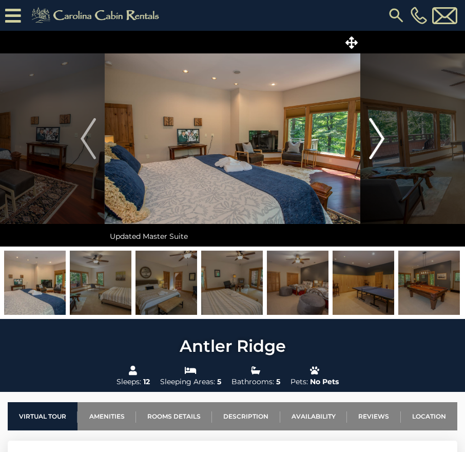
click at [381, 138] on img "Next" at bounding box center [376, 138] width 15 height 41
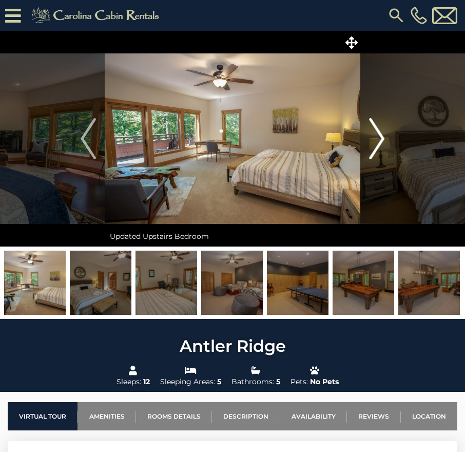
click at [381, 138] on img "Next" at bounding box center [376, 138] width 15 height 41
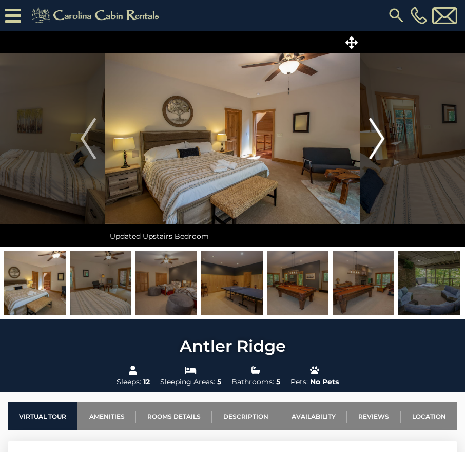
click at [381, 138] on img "Next" at bounding box center [376, 138] width 15 height 41
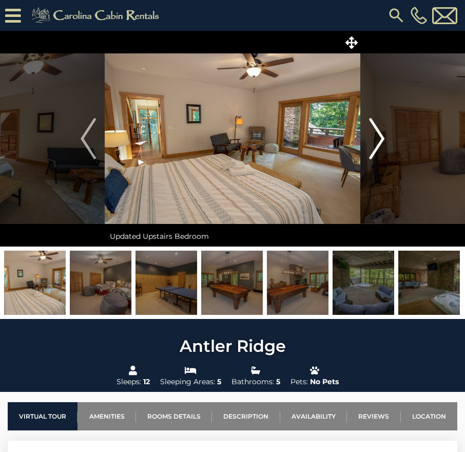
click at [381, 138] on img "Next" at bounding box center [376, 138] width 15 height 41
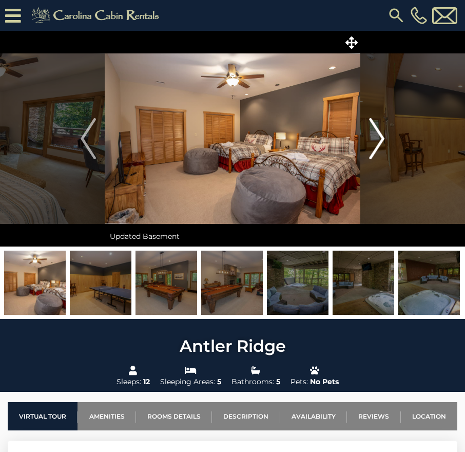
click at [381, 138] on img "Next" at bounding box center [376, 138] width 15 height 41
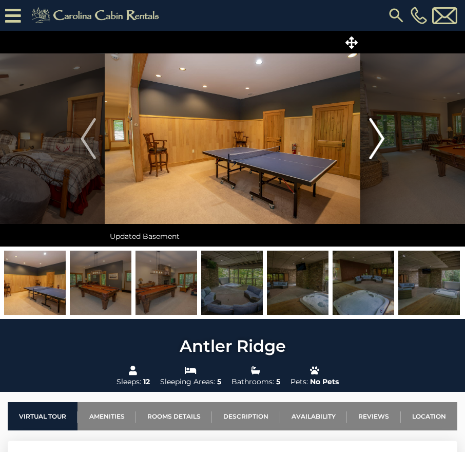
click at [382, 136] on img "Next" at bounding box center [376, 138] width 15 height 41
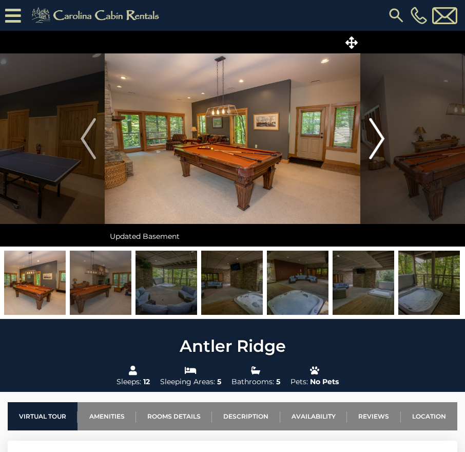
click at [382, 136] on img "Next" at bounding box center [376, 138] width 15 height 41
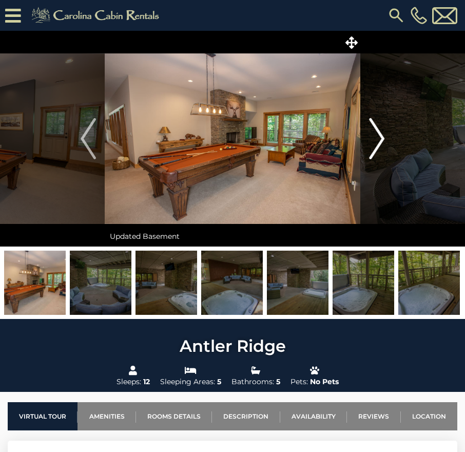
click at [382, 136] on img "Next" at bounding box center [376, 138] width 15 height 41
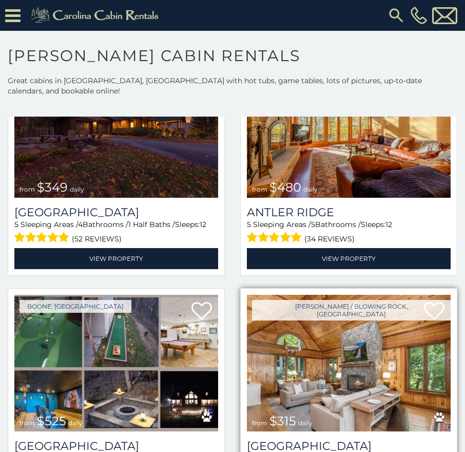
scroll to position [206, 0]
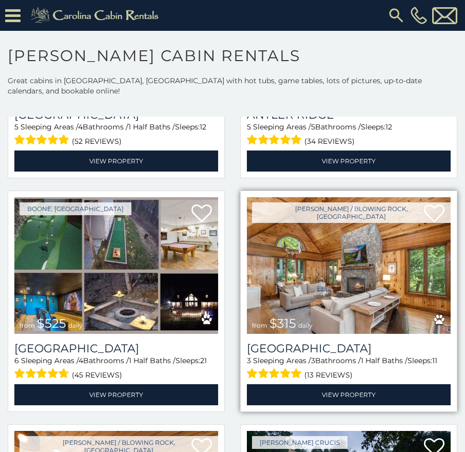
click at [321, 234] on img at bounding box center [349, 265] width 204 height 137
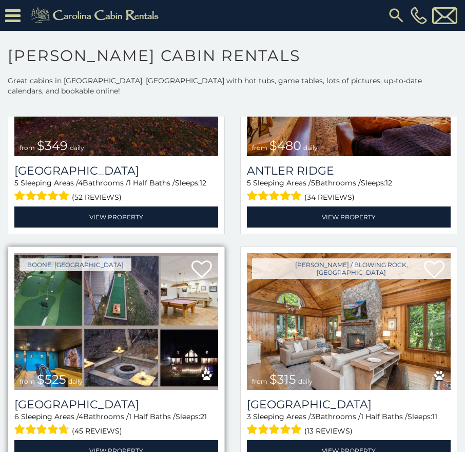
scroll to position [154, 0]
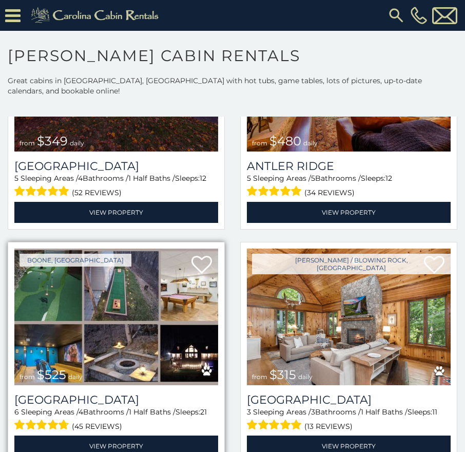
click at [133, 294] on img at bounding box center [116, 317] width 204 height 137
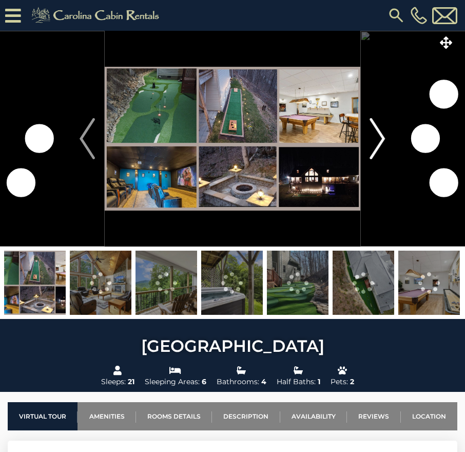
click at [375, 133] on img "Next" at bounding box center [377, 138] width 15 height 41
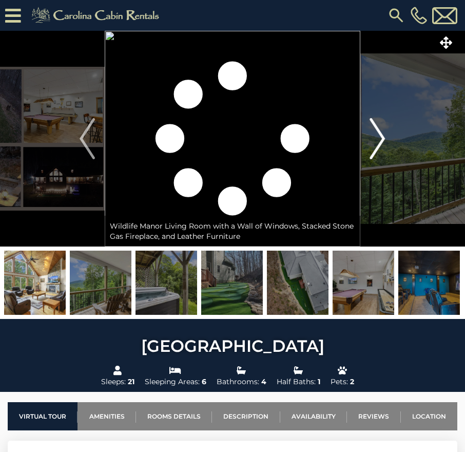
click at [380, 135] on img "Next" at bounding box center [377, 138] width 15 height 41
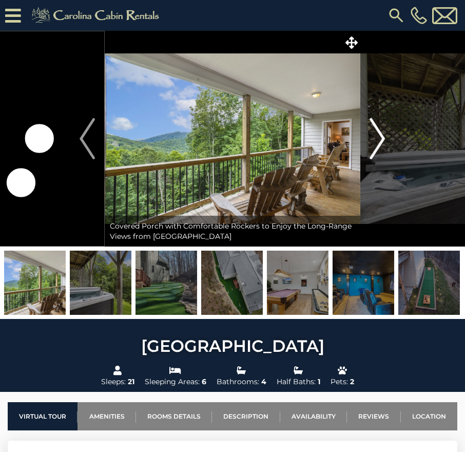
click at [380, 139] on img "Next" at bounding box center [377, 138] width 15 height 41
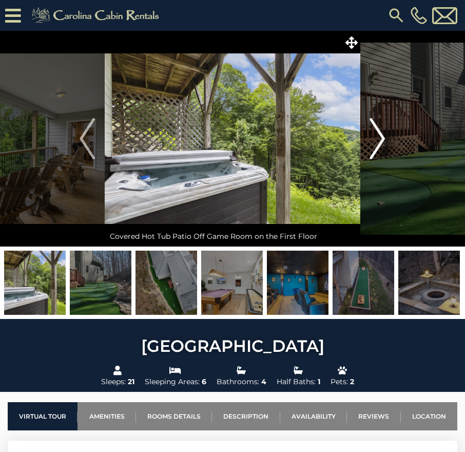
click at [380, 139] on img "Next" at bounding box center [377, 138] width 15 height 41
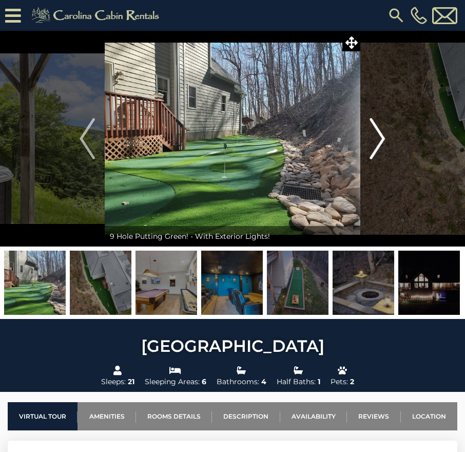
click at [380, 139] on img "Next" at bounding box center [377, 138] width 15 height 41
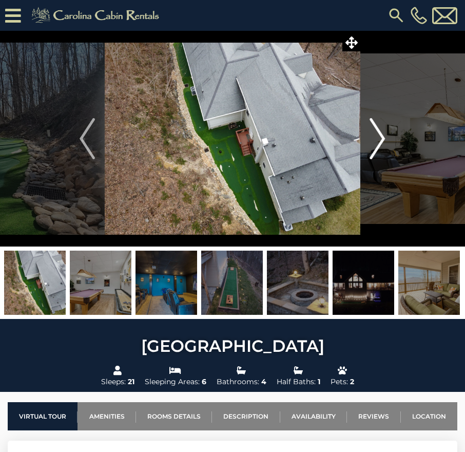
click at [380, 139] on img "Next" at bounding box center [377, 138] width 15 height 41
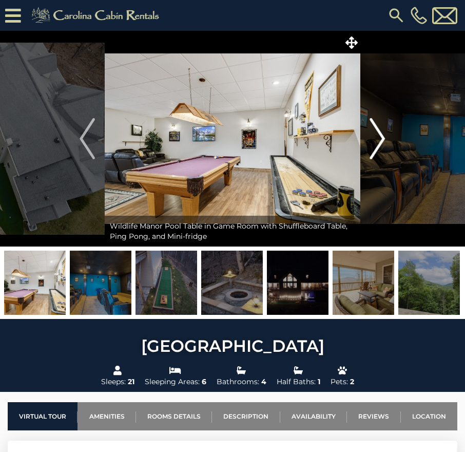
click at [380, 139] on img "Next" at bounding box center [377, 138] width 15 height 41
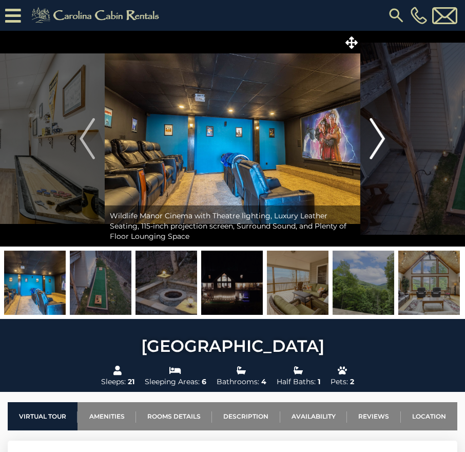
click at [380, 139] on img "Next" at bounding box center [377, 138] width 15 height 41
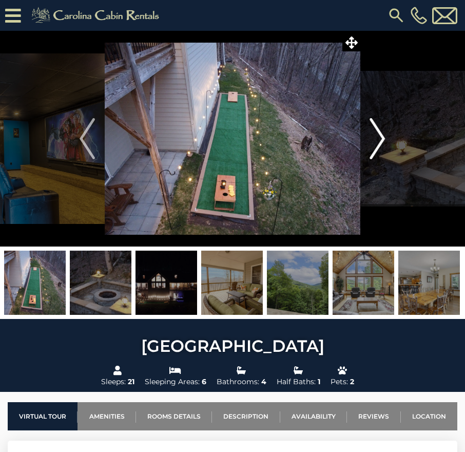
click at [380, 139] on img "Next" at bounding box center [377, 138] width 15 height 41
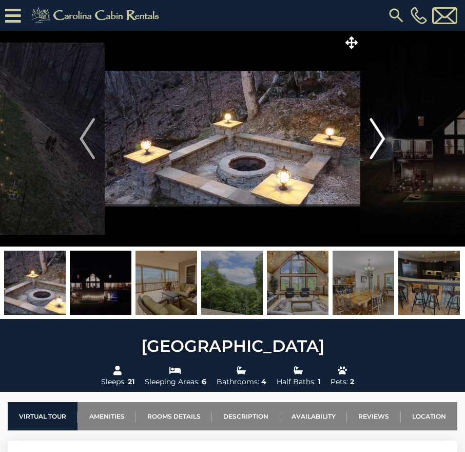
click at [380, 139] on img "Next" at bounding box center [377, 138] width 15 height 41
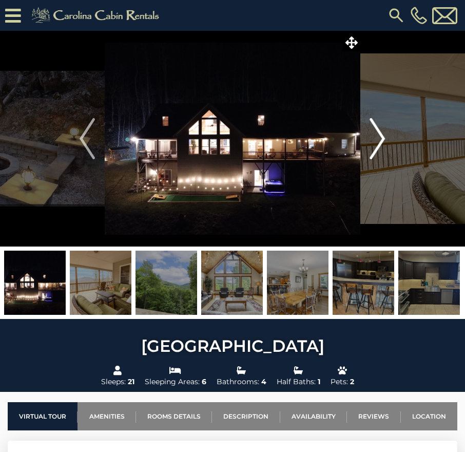
click at [380, 139] on img "Next" at bounding box center [377, 138] width 15 height 41
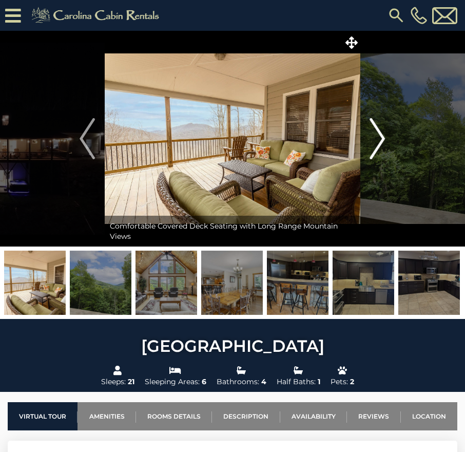
click at [380, 139] on img "Next" at bounding box center [377, 138] width 15 height 41
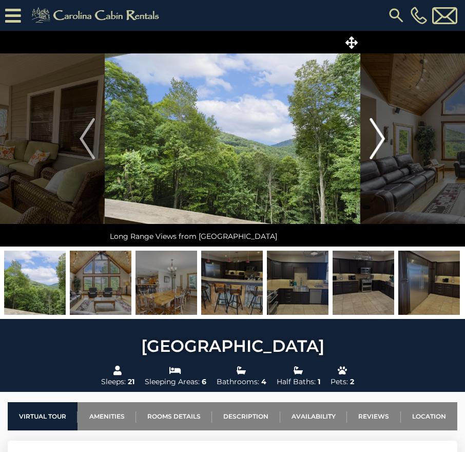
click at [380, 139] on img "Next" at bounding box center [377, 138] width 15 height 41
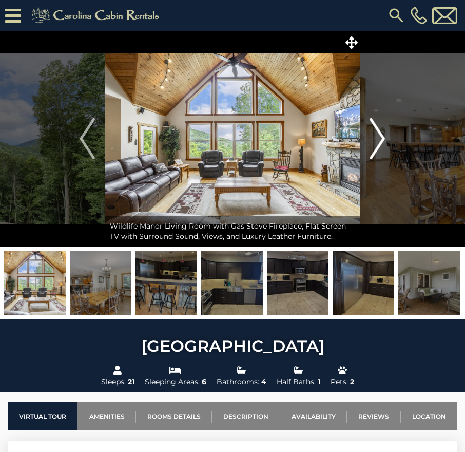
click at [380, 139] on img "Next" at bounding box center [377, 138] width 15 height 41
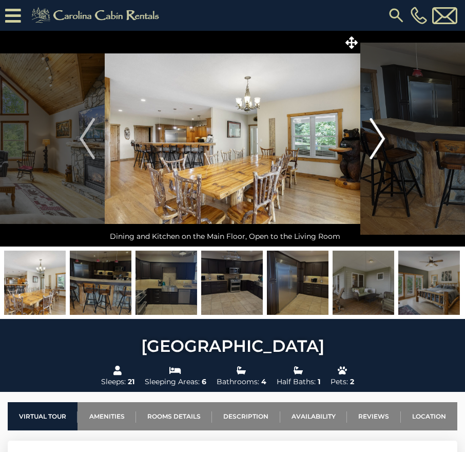
click at [380, 139] on img "Next" at bounding box center [377, 138] width 15 height 41
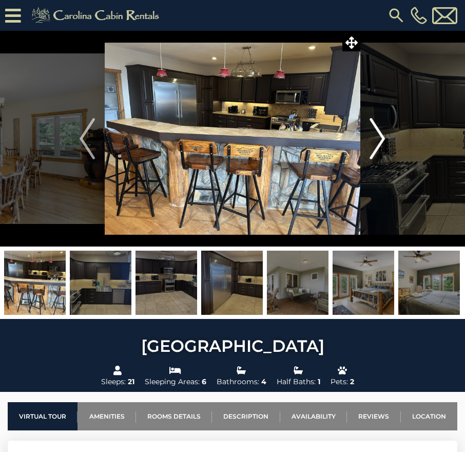
click at [382, 139] on img "Next" at bounding box center [377, 138] width 15 height 41
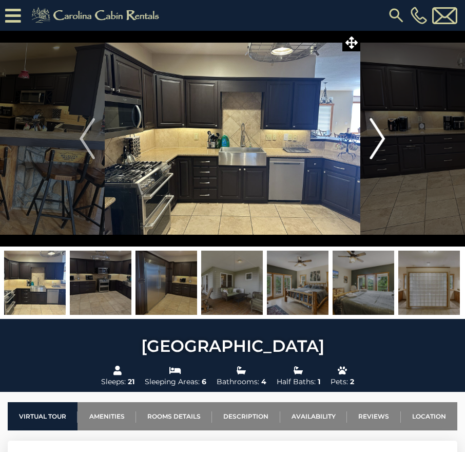
click at [382, 139] on img "Next" at bounding box center [377, 138] width 15 height 41
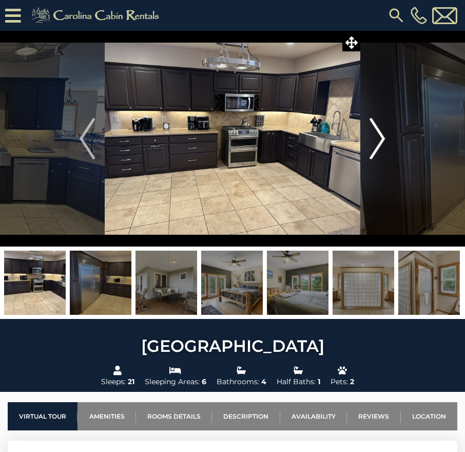
click at [382, 139] on img "Next" at bounding box center [377, 138] width 15 height 41
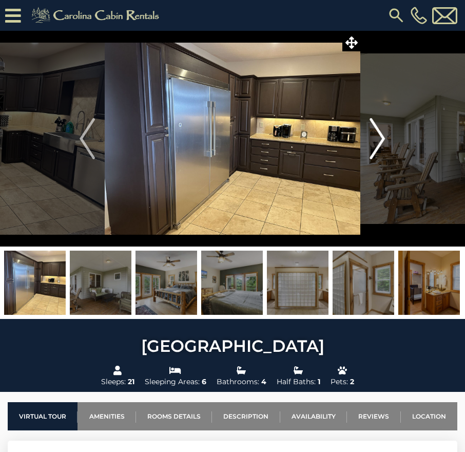
click at [382, 139] on img "Next" at bounding box center [377, 138] width 15 height 41
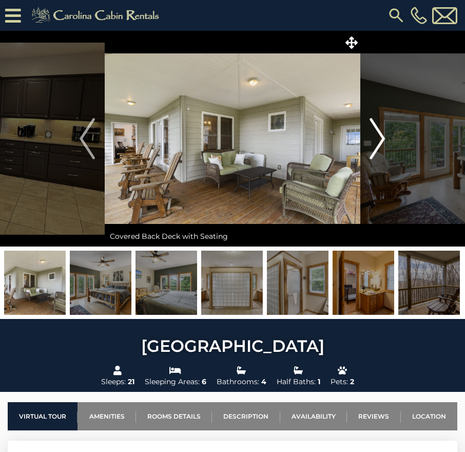
click at [382, 139] on img "Next" at bounding box center [377, 138] width 15 height 41
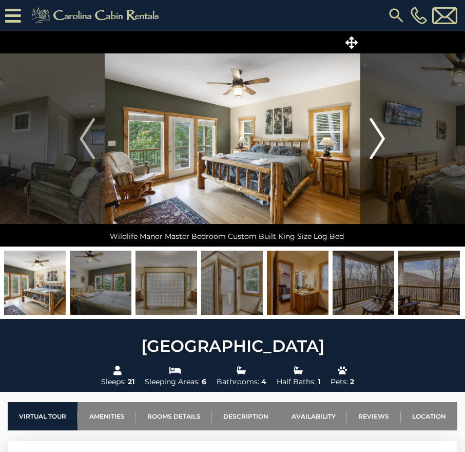
click at [382, 139] on img "Next" at bounding box center [377, 138] width 15 height 41
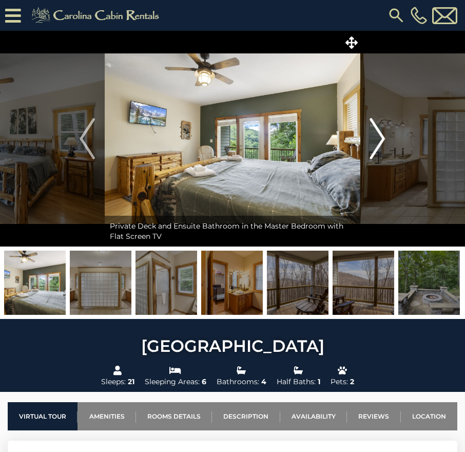
click at [382, 139] on img "Next" at bounding box center [377, 138] width 15 height 41
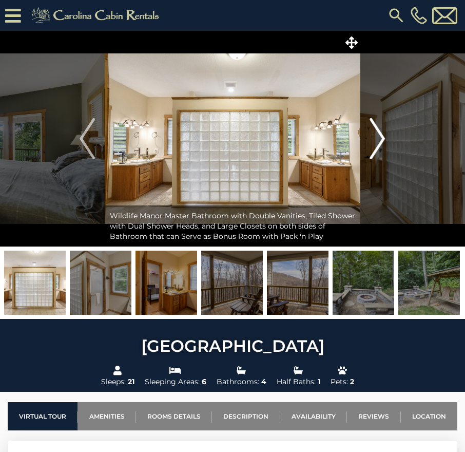
click at [382, 139] on img "Next" at bounding box center [377, 138] width 15 height 41
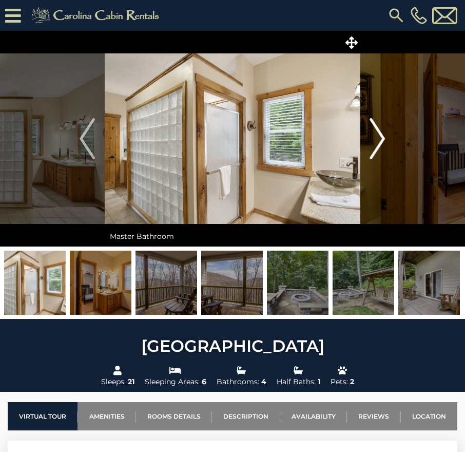
click at [382, 139] on img "Next" at bounding box center [377, 138] width 15 height 41
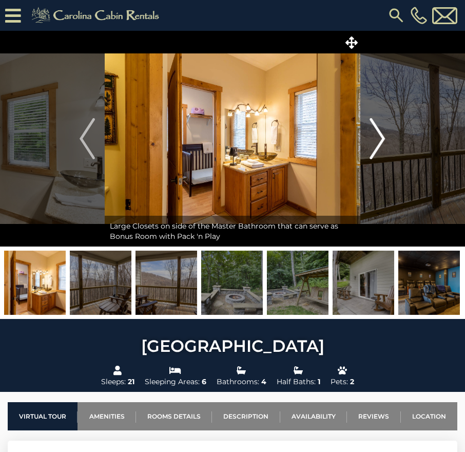
click at [382, 139] on img "Next" at bounding box center [377, 138] width 15 height 41
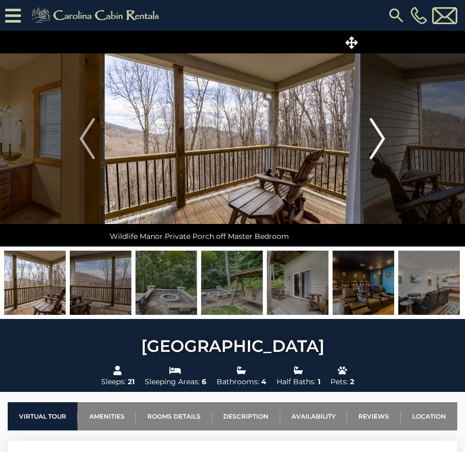
click at [382, 139] on img "Next" at bounding box center [377, 138] width 15 height 41
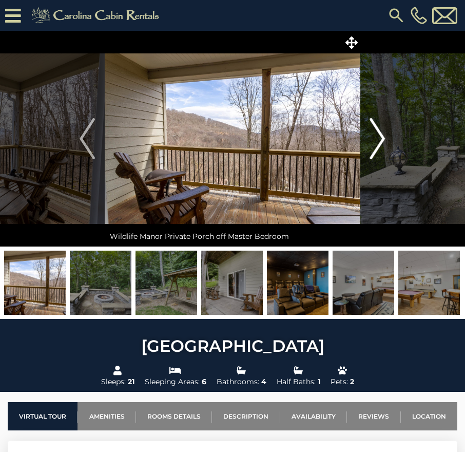
click at [382, 139] on img "Next" at bounding box center [377, 138] width 15 height 41
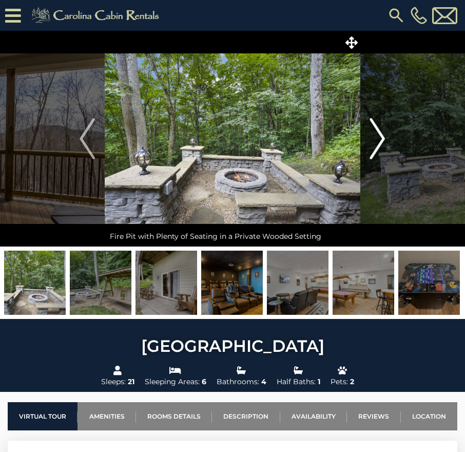
click at [382, 139] on img "Next" at bounding box center [377, 138] width 15 height 41
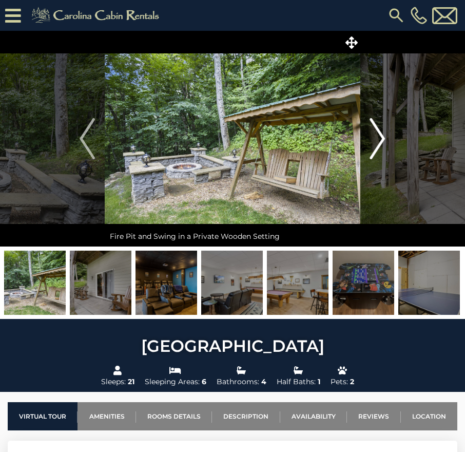
click at [382, 139] on img "Next" at bounding box center [377, 138] width 15 height 41
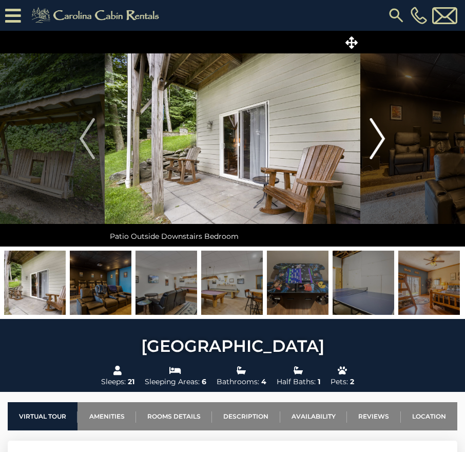
click at [382, 139] on img "Next" at bounding box center [377, 138] width 15 height 41
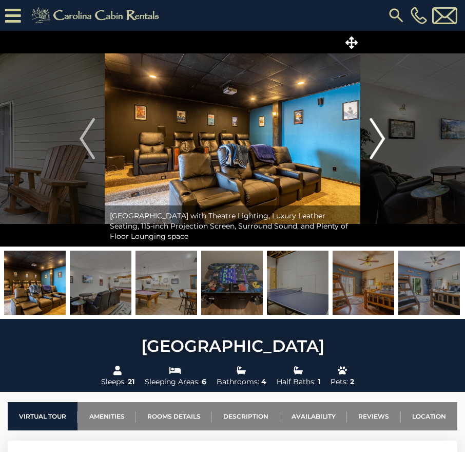
click at [382, 139] on img "Next" at bounding box center [377, 138] width 15 height 41
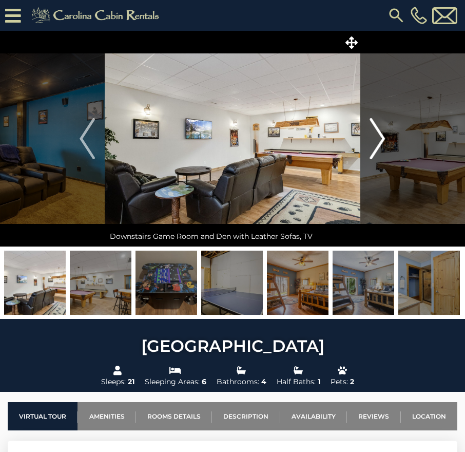
click at [382, 139] on img "Next" at bounding box center [377, 138] width 15 height 41
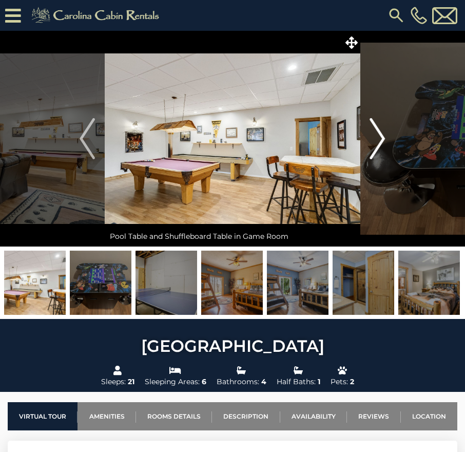
click at [382, 139] on img "Next" at bounding box center [377, 138] width 15 height 41
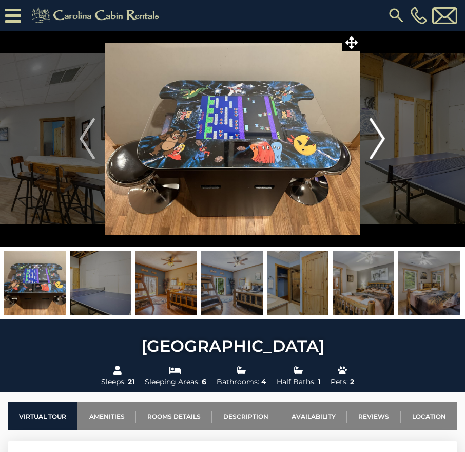
click at [382, 139] on img "Next" at bounding box center [377, 138] width 15 height 41
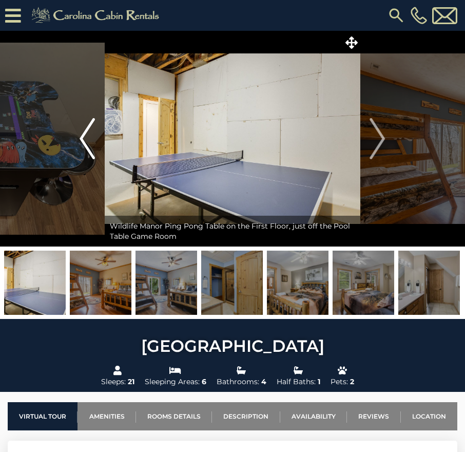
click at [87, 138] on img "Previous" at bounding box center [87, 138] width 15 height 41
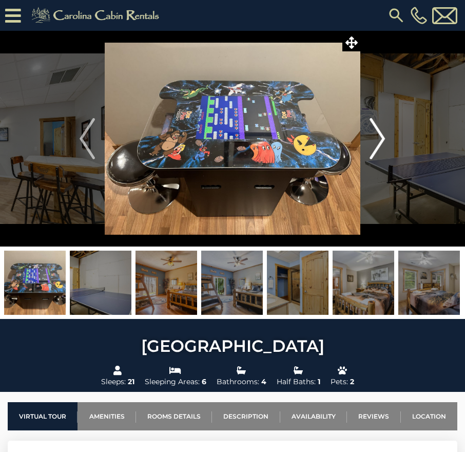
click at [373, 138] on img "Next" at bounding box center [377, 138] width 15 height 41
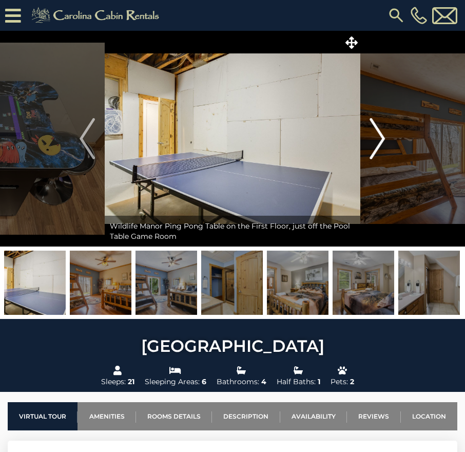
click at [373, 138] on img "Next" at bounding box center [377, 138] width 15 height 41
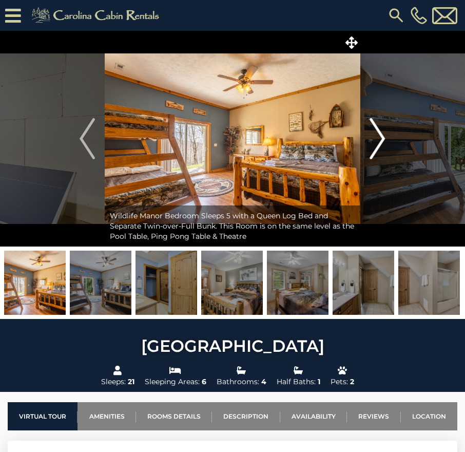
click at [373, 138] on img "Next" at bounding box center [377, 138] width 15 height 41
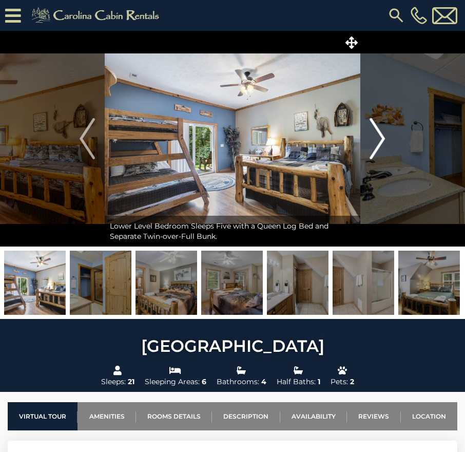
click at [373, 138] on img "Next" at bounding box center [377, 138] width 15 height 41
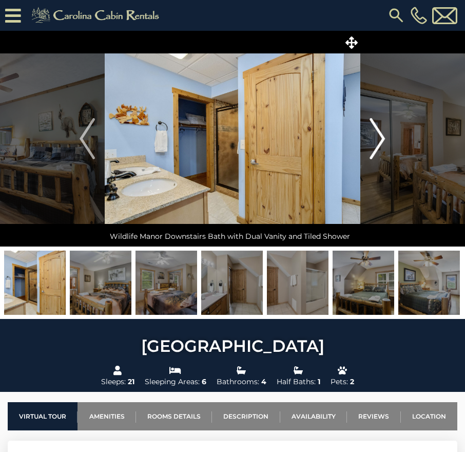
click at [373, 138] on img "Next" at bounding box center [377, 138] width 15 height 41
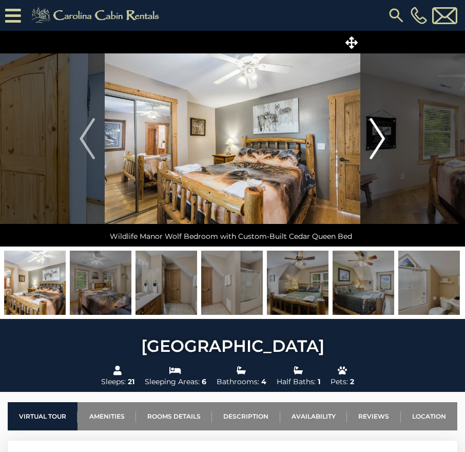
click at [373, 138] on img "Next" at bounding box center [377, 138] width 15 height 41
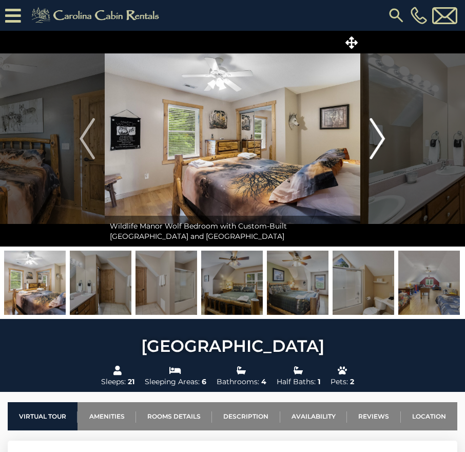
click at [373, 138] on img "Next" at bounding box center [377, 138] width 15 height 41
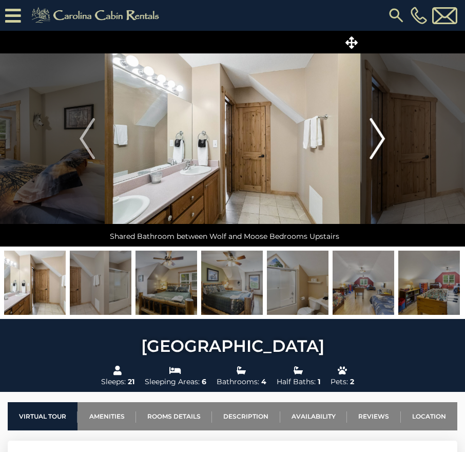
click at [373, 138] on img "Next" at bounding box center [377, 138] width 15 height 41
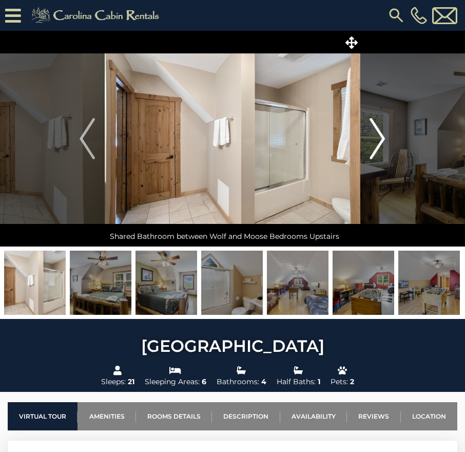
click at [373, 138] on img "Next" at bounding box center [377, 138] width 15 height 41
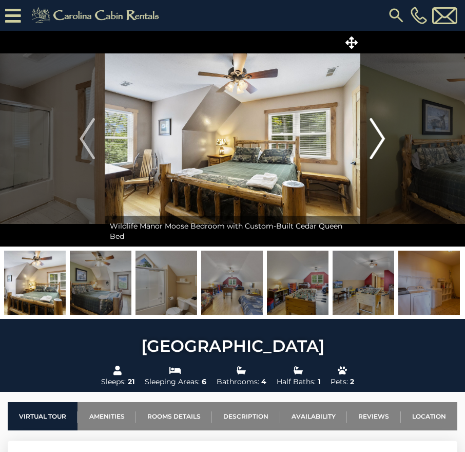
click at [373, 138] on img "Next" at bounding box center [377, 138] width 15 height 41
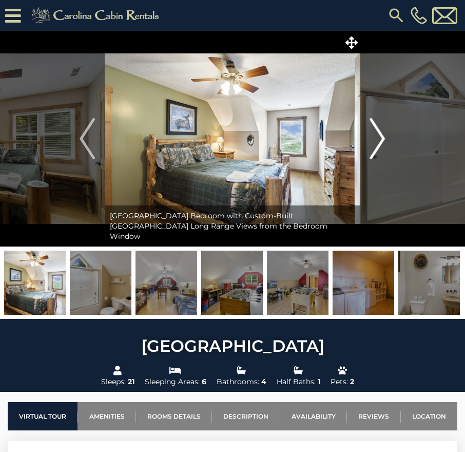
click at [373, 138] on img "Next" at bounding box center [377, 138] width 15 height 41
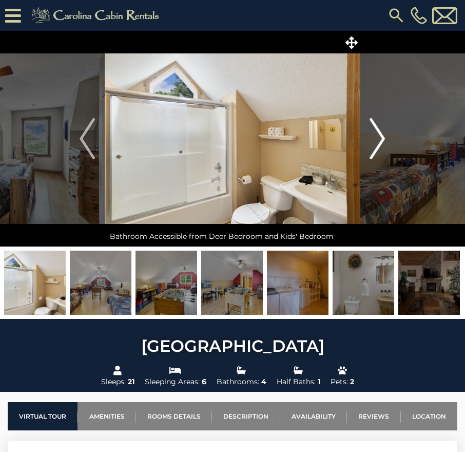
click at [373, 138] on img "Next" at bounding box center [377, 138] width 15 height 41
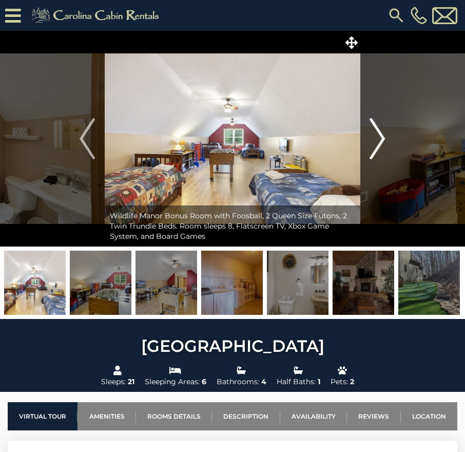
click at [373, 138] on img "Next" at bounding box center [377, 138] width 15 height 41
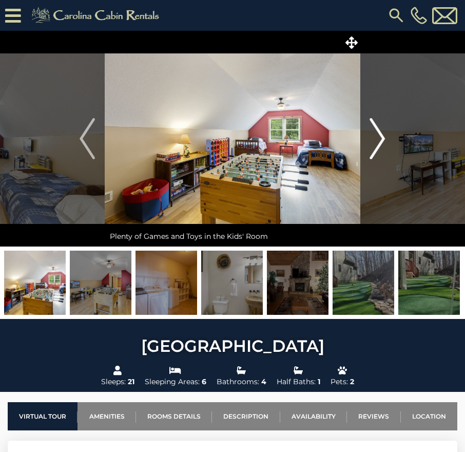
click at [372, 131] on img "Next" at bounding box center [377, 138] width 15 height 41
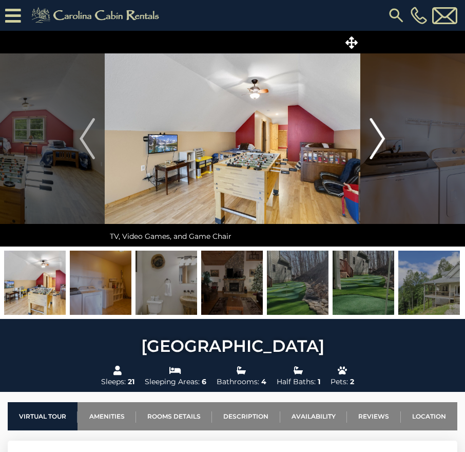
click at [372, 131] on img "Next" at bounding box center [377, 138] width 15 height 41
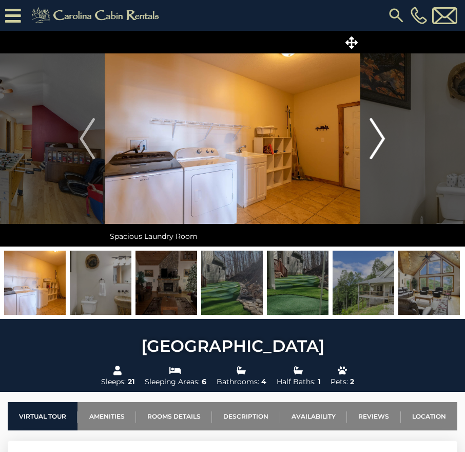
click at [372, 131] on img "Next" at bounding box center [377, 138] width 15 height 41
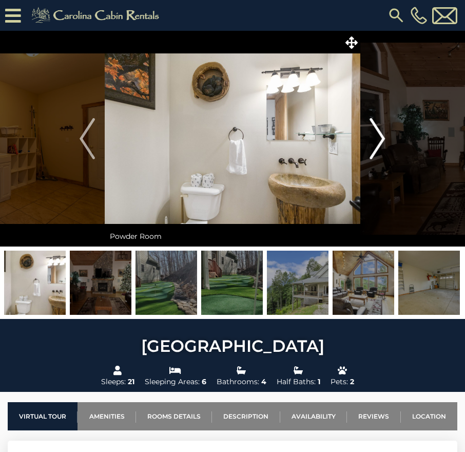
click at [372, 131] on img "Next" at bounding box center [377, 138] width 15 height 41
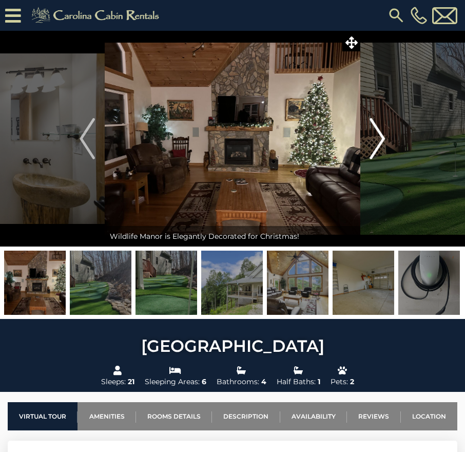
click at [372, 131] on img "Next" at bounding box center [377, 138] width 15 height 41
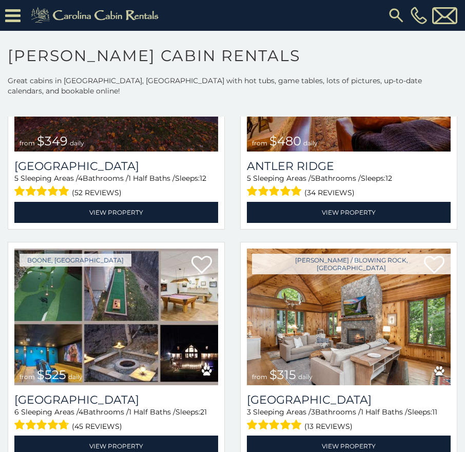
scroll to position [308, 0]
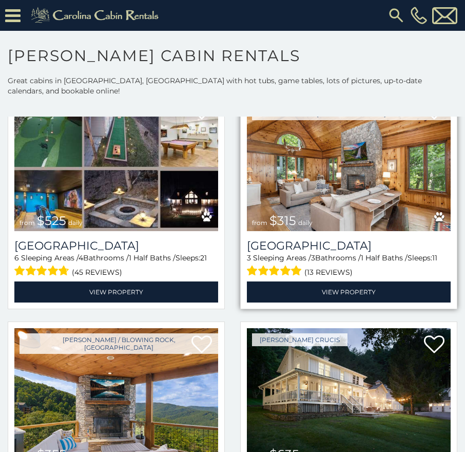
click at [350, 165] on img at bounding box center [349, 163] width 204 height 137
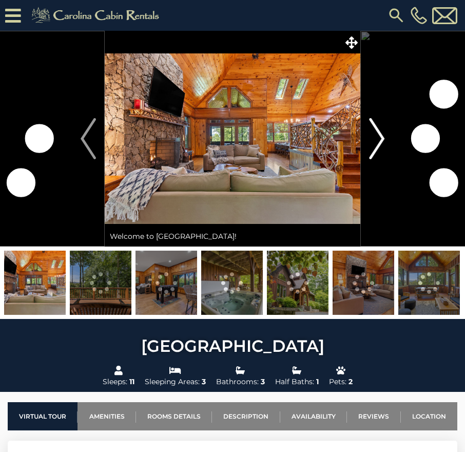
click at [383, 138] on img "Next" at bounding box center [376, 138] width 15 height 41
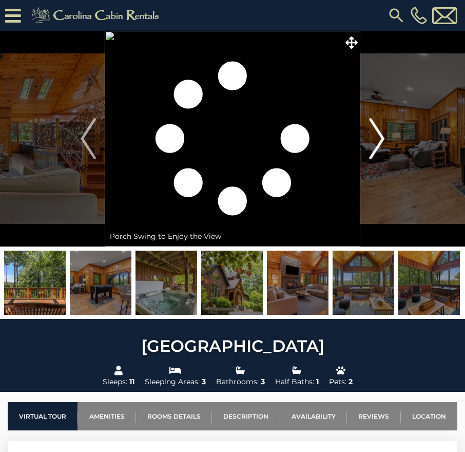
click at [383, 138] on img "Next" at bounding box center [376, 138] width 15 height 41
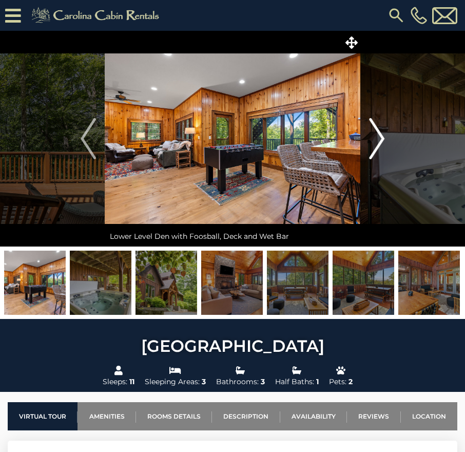
click at [383, 138] on img "Next" at bounding box center [376, 138] width 15 height 41
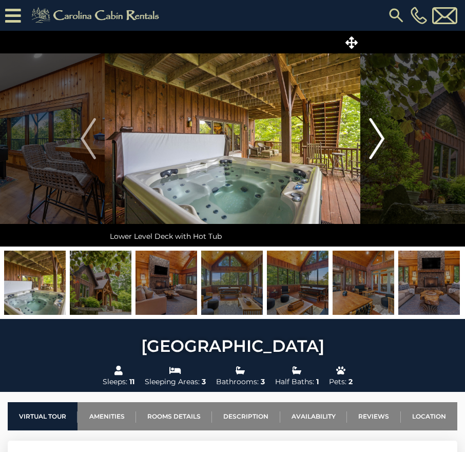
click at [383, 138] on img "Next" at bounding box center [376, 138] width 15 height 41
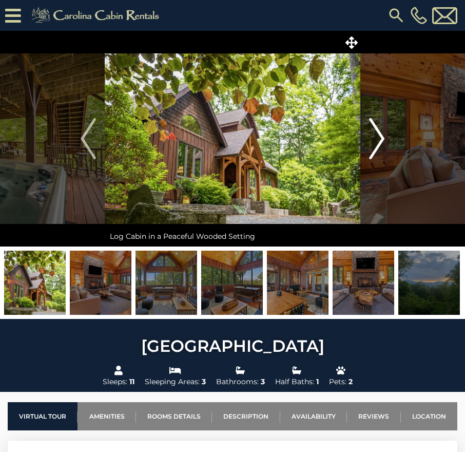
click at [383, 138] on img "Next" at bounding box center [376, 138] width 15 height 41
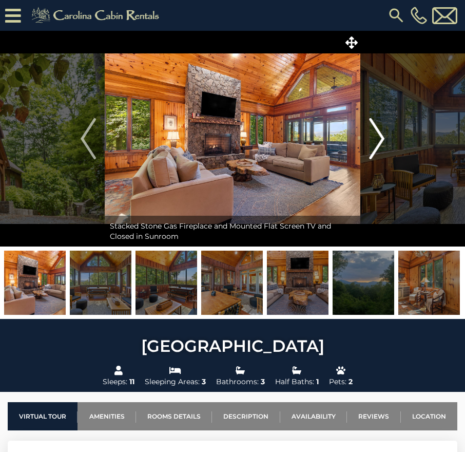
click at [383, 138] on img "Next" at bounding box center [376, 138] width 15 height 41
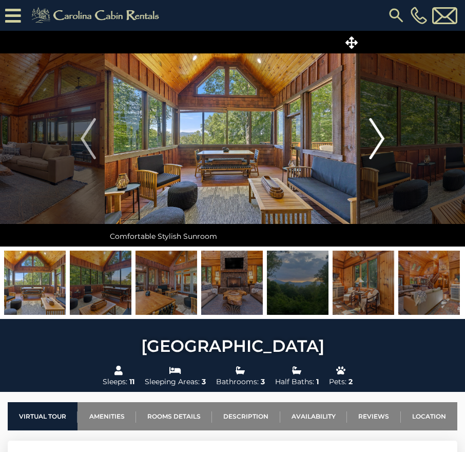
click at [383, 138] on img "Next" at bounding box center [376, 138] width 15 height 41
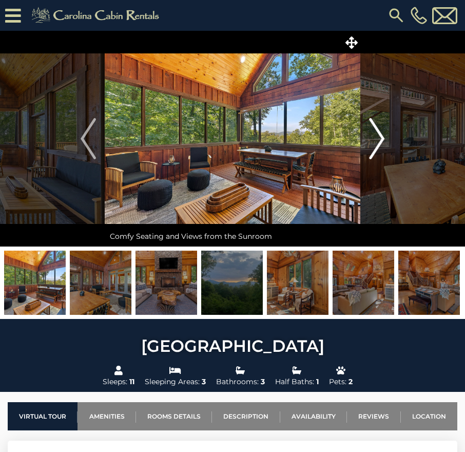
click at [383, 138] on img "Next" at bounding box center [376, 138] width 15 height 41
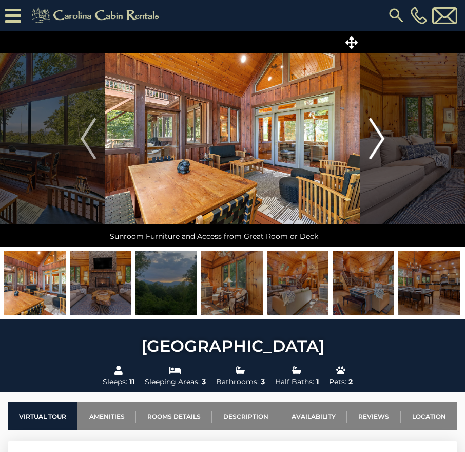
click at [383, 138] on img "Next" at bounding box center [376, 138] width 15 height 41
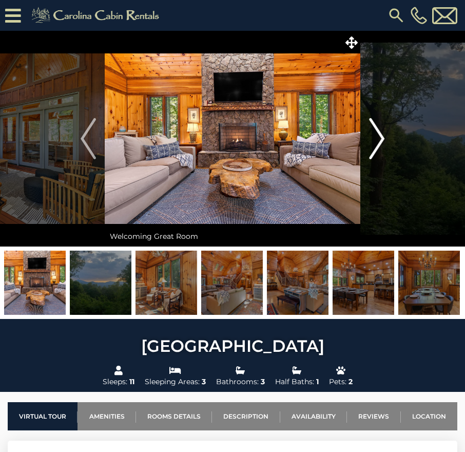
click at [383, 138] on img "Next" at bounding box center [376, 138] width 15 height 41
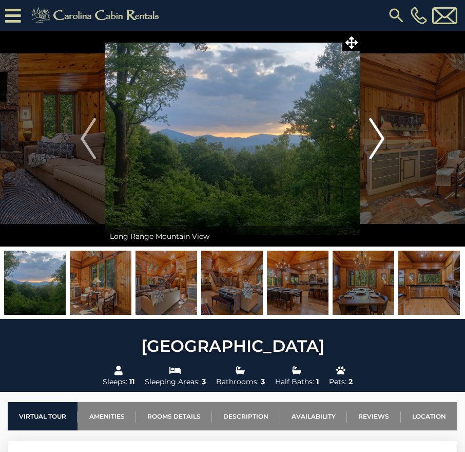
click at [383, 138] on img "Next" at bounding box center [376, 138] width 15 height 41
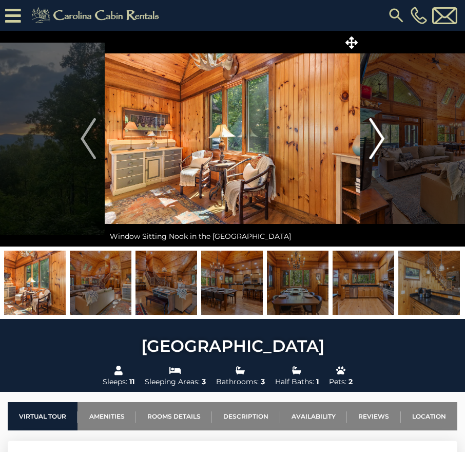
click at [383, 138] on img "Next" at bounding box center [376, 138] width 15 height 41
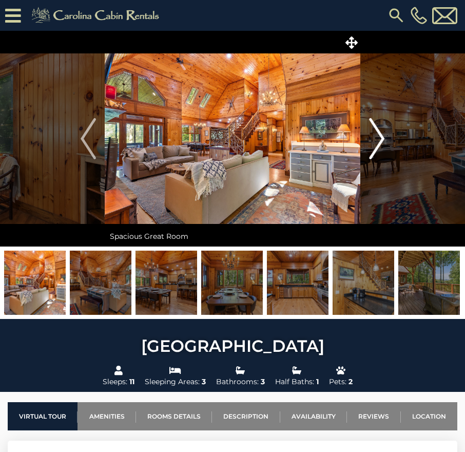
click at [383, 138] on img "Next" at bounding box center [376, 138] width 15 height 41
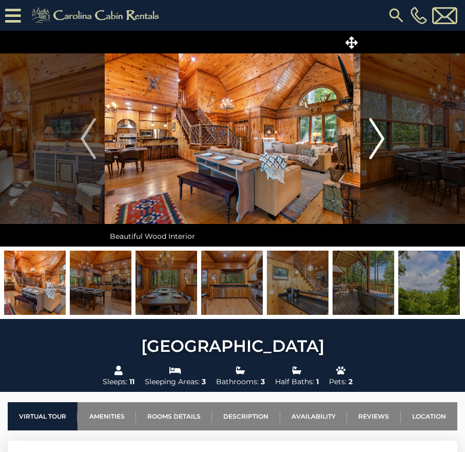
click at [383, 138] on img "Next" at bounding box center [376, 138] width 15 height 41
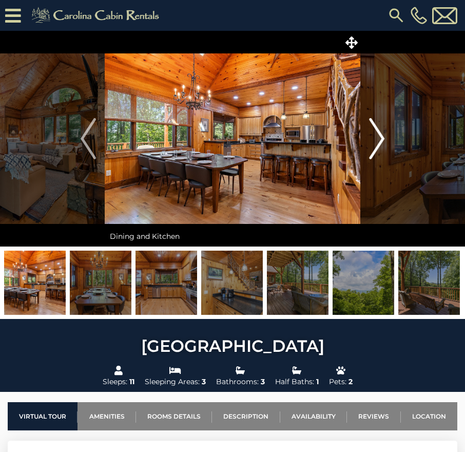
click at [383, 138] on img "Next" at bounding box center [376, 138] width 15 height 41
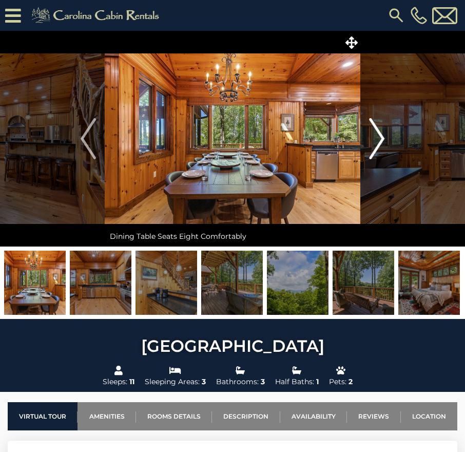
click at [383, 138] on img "Next" at bounding box center [376, 138] width 15 height 41
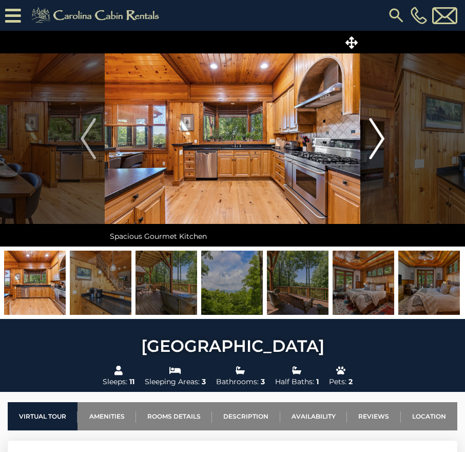
click at [383, 138] on img "Next" at bounding box center [376, 138] width 15 height 41
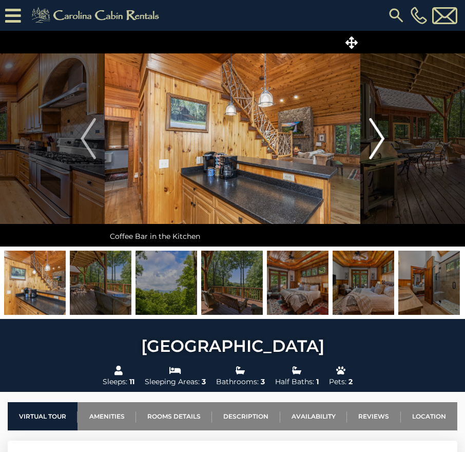
click at [383, 138] on img "Next" at bounding box center [376, 138] width 15 height 41
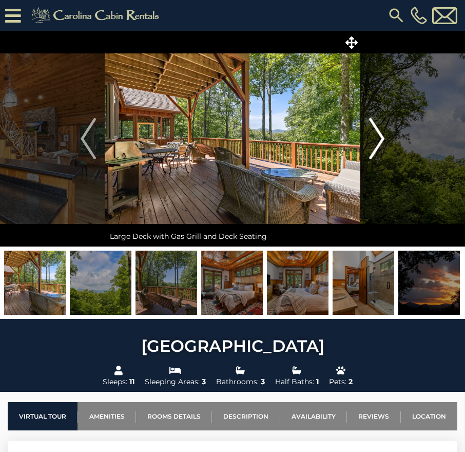
click at [383, 138] on img "Next" at bounding box center [376, 138] width 15 height 41
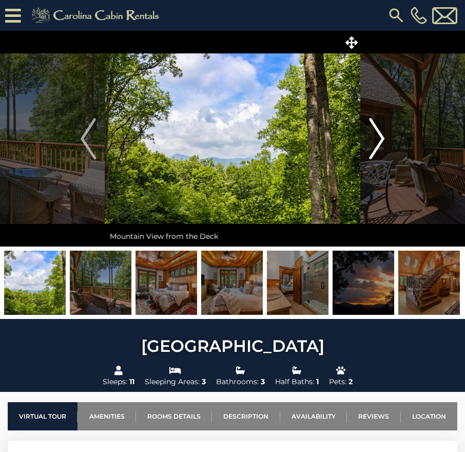
click at [383, 138] on img "Next" at bounding box center [376, 138] width 15 height 41
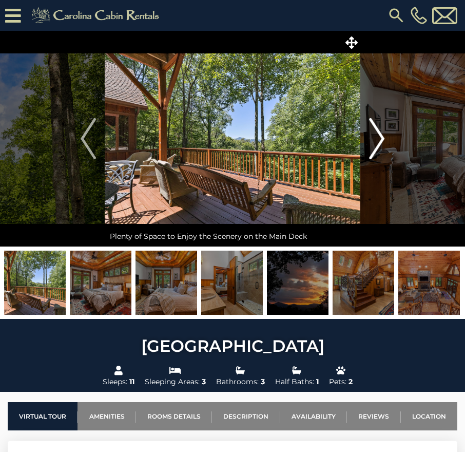
click at [383, 138] on img "Next" at bounding box center [376, 138] width 15 height 41
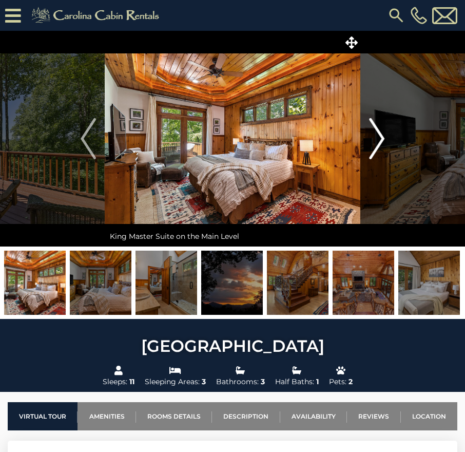
click at [379, 139] on img "Next" at bounding box center [376, 138] width 15 height 41
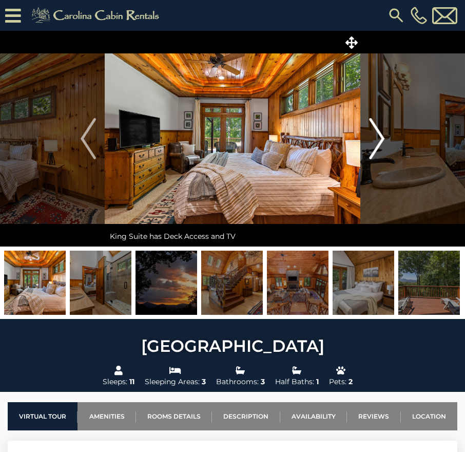
click at [379, 139] on img "Next" at bounding box center [376, 138] width 15 height 41
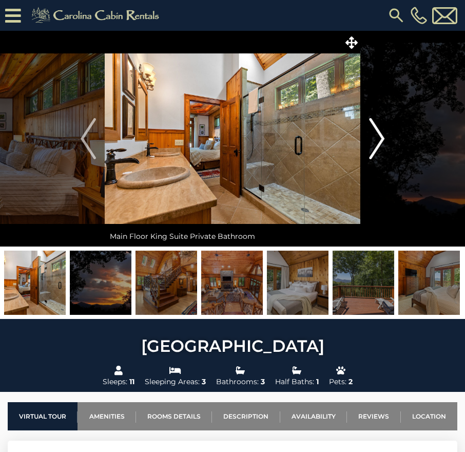
click at [379, 139] on img "Next" at bounding box center [376, 138] width 15 height 41
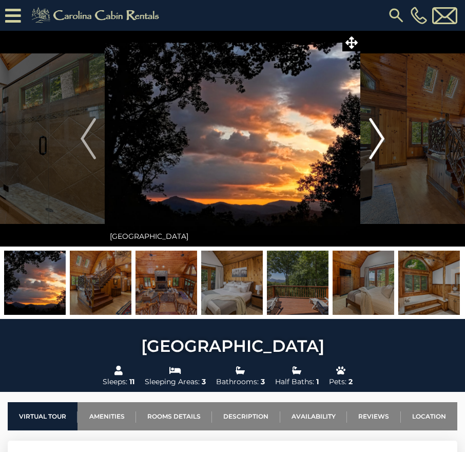
click at [379, 139] on img "Next" at bounding box center [376, 138] width 15 height 41
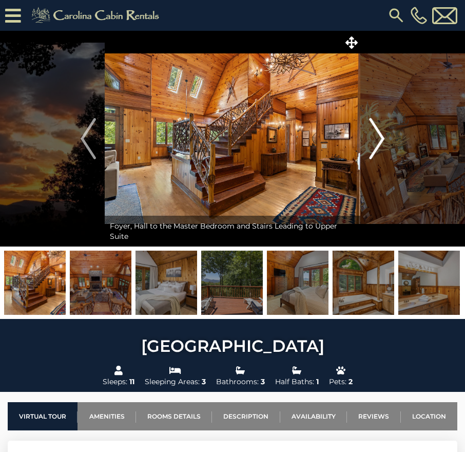
click at [379, 139] on img "Next" at bounding box center [376, 138] width 15 height 41
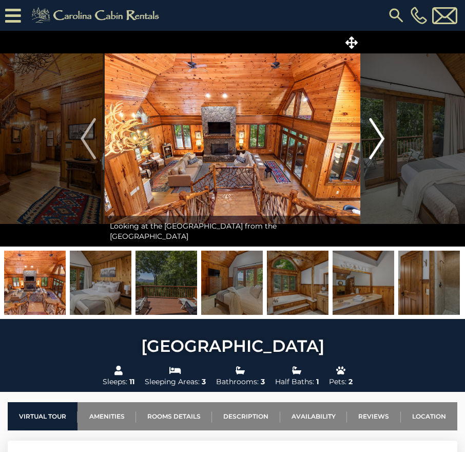
click at [379, 139] on img "Next" at bounding box center [376, 138] width 15 height 41
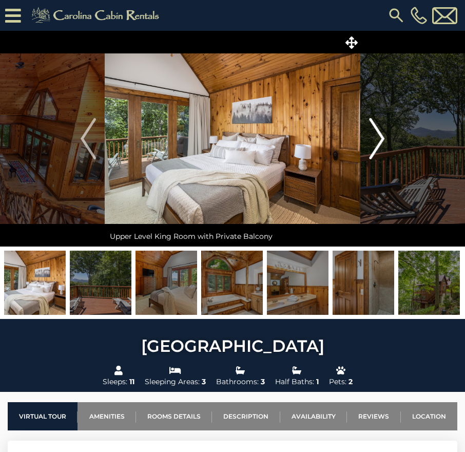
click at [379, 139] on img "Next" at bounding box center [376, 138] width 15 height 41
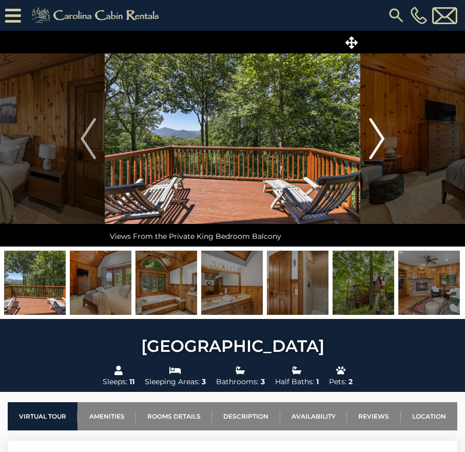
click at [379, 139] on img "Next" at bounding box center [376, 138] width 15 height 41
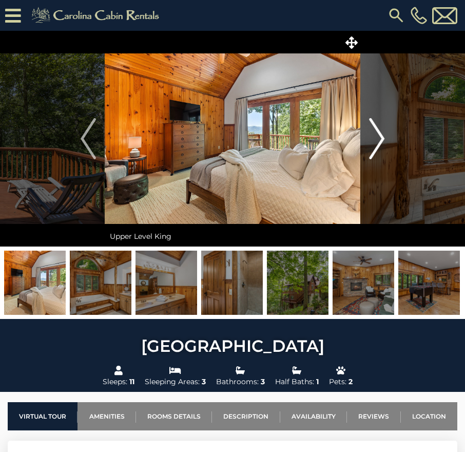
click at [379, 139] on img "Next" at bounding box center [376, 138] width 15 height 41
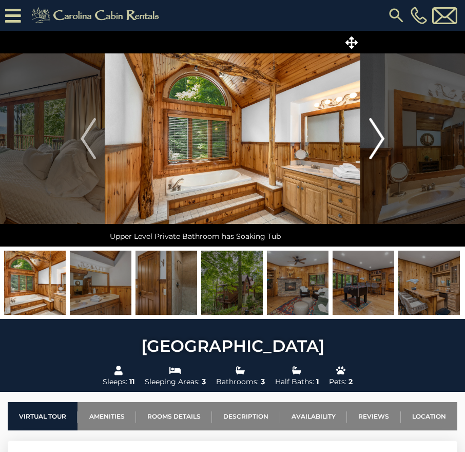
click at [379, 139] on img "Next" at bounding box center [376, 138] width 15 height 41
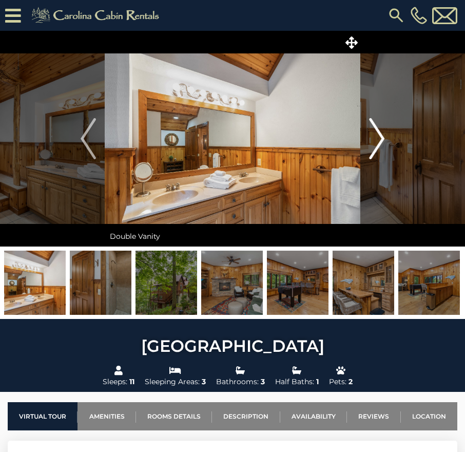
click at [379, 139] on img "Next" at bounding box center [376, 138] width 15 height 41
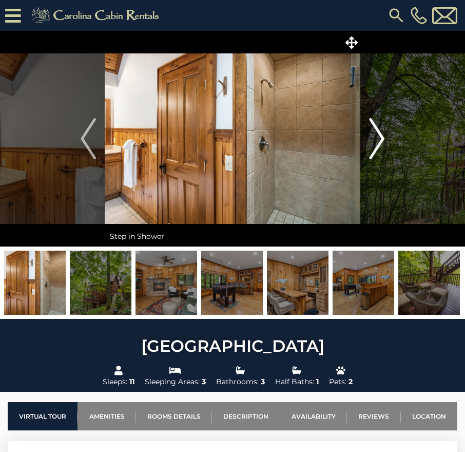
click at [379, 139] on img "Next" at bounding box center [376, 138] width 15 height 41
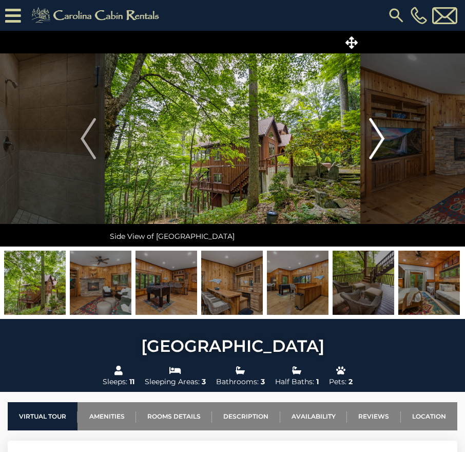
click at [379, 139] on img "Next" at bounding box center [376, 138] width 15 height 41
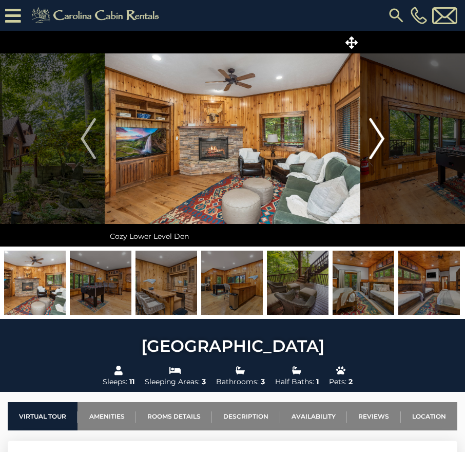
click at [379, 139] on img "Next" at bounding box center [376, 138] width 15 height 41
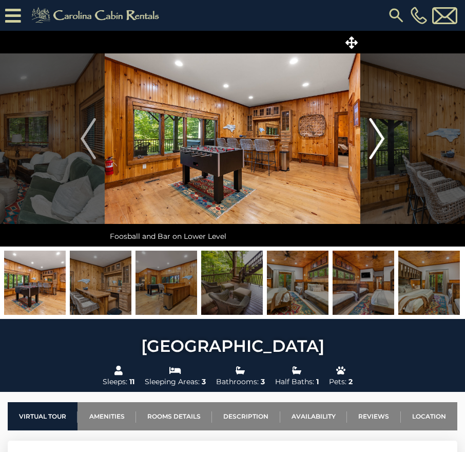
click at [379, 139] on img "Next" at bounding box center [376, 138] width 15 height 41
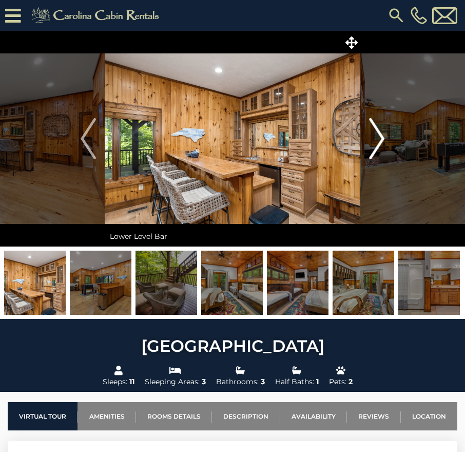
click at [379, 139] on img "Next" at bounding box center [376, 138] width 15 height 41
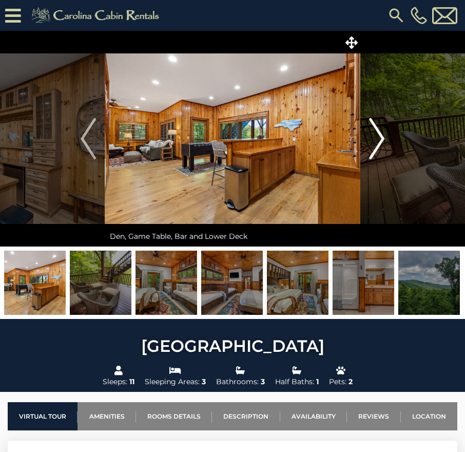
click at [379, 139] on img "Next" at bounding box center [376, 138] width 15 height 41
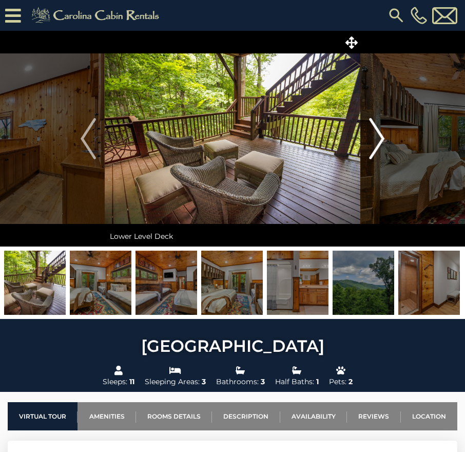
click at [379, 139] on img "Next" at bounding box center [376, 138] width 15 height 41
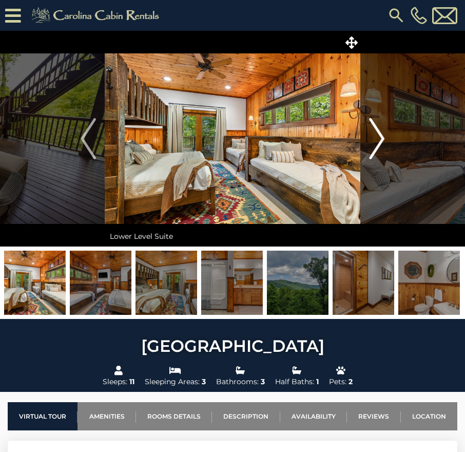
click at [379, 139] on img "Next" at bounding box center [376, 138] width 15 height 41
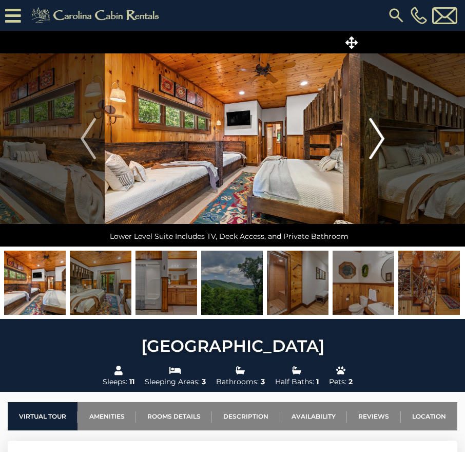
click at [379, 139] on img "Next" at bounding box center [376, 138] width 15 height 41
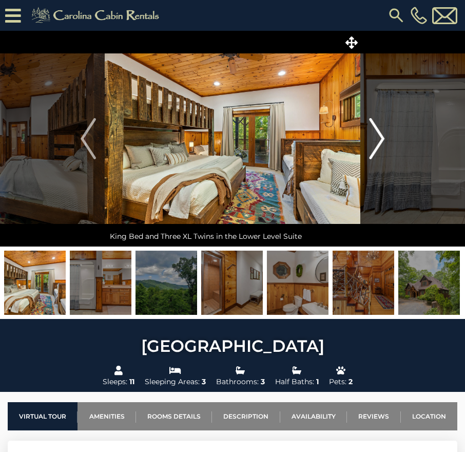
click at [379, 139] on img "Next" at bounding box center [376, 138] width 15 height 41
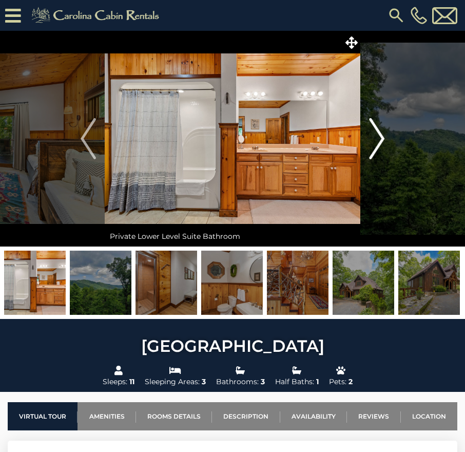
click at [379, 139] on img "Next" at bounding box center [376, 138] width 15 height 41
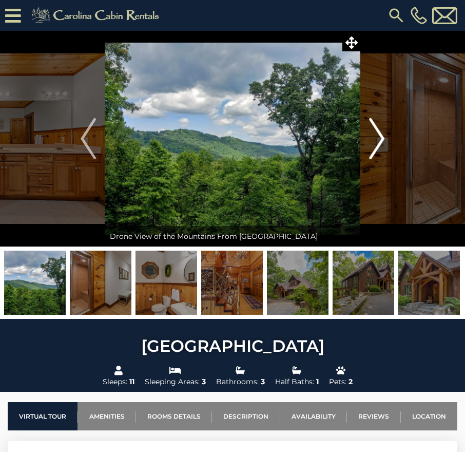
click at [379, 139] on img "Next" at bounding box center [376, 138] width 15 height 41
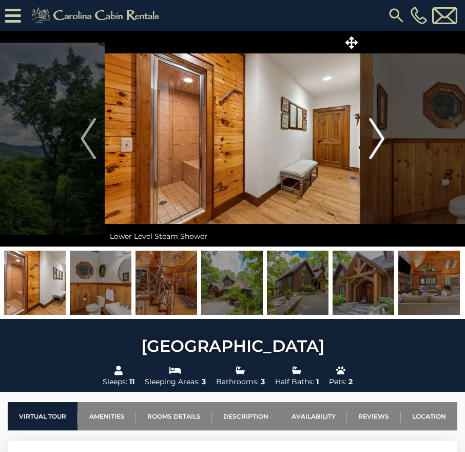
click at [379, 139] on img "Next" at bounding box center [376, 138] width 15 height 41
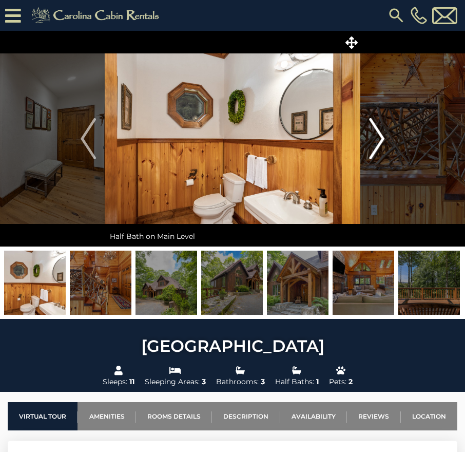
click at [379, 139] on img "Next" at bounding box center [376, 138] width 15 height 41
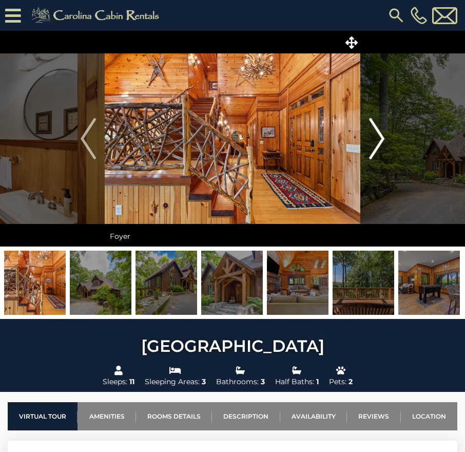
click at [379, 139] on img "Next" at bounding box center [376, 138] width 15 height 41
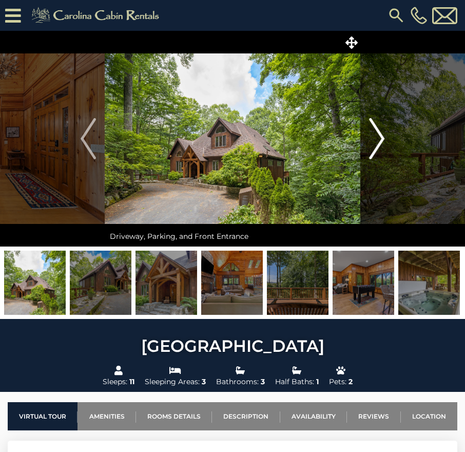
click at [379, 139] on img "Next" at bounding box center [376, 138] width 15 height 41
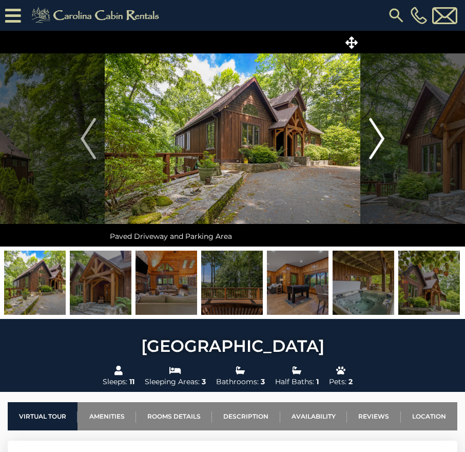
click at [379, 139] on img "Next" at bounding box center [376, 138] width 15 height 41
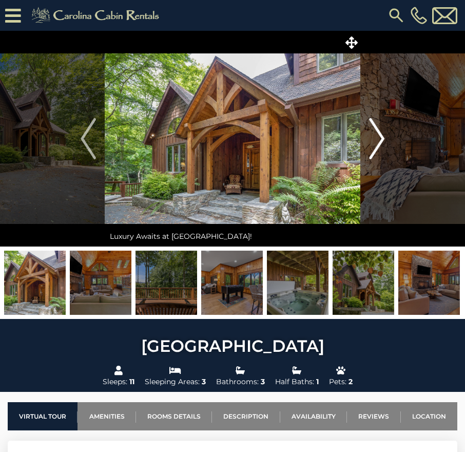
click at [379, 139] on img "Next" at bounding box center [376, 138] width 15 height 41
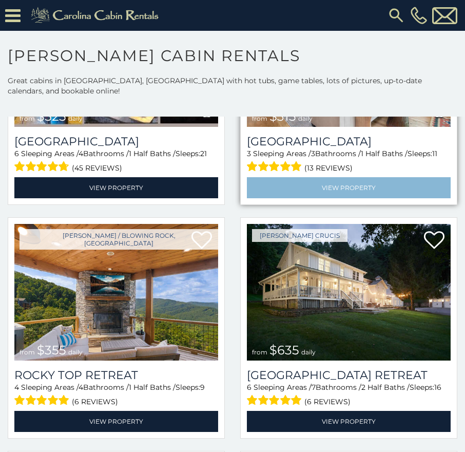
scroll to position [462, 0]
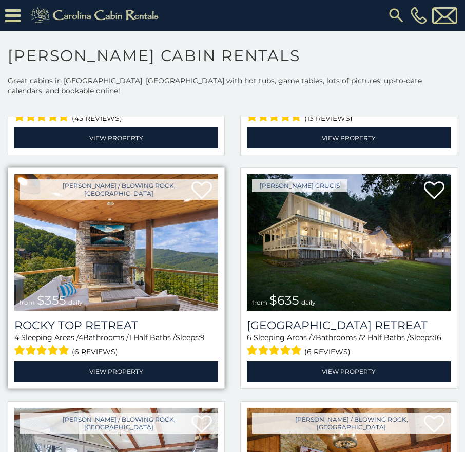
click at [125, 252] on img at bounding box center [116, 242] width 204 height 137
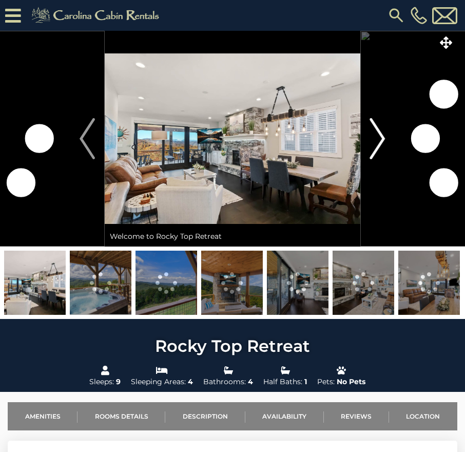
click at [372, 135] on img "Next" at bounding box center [377, 138] width 15 height 41
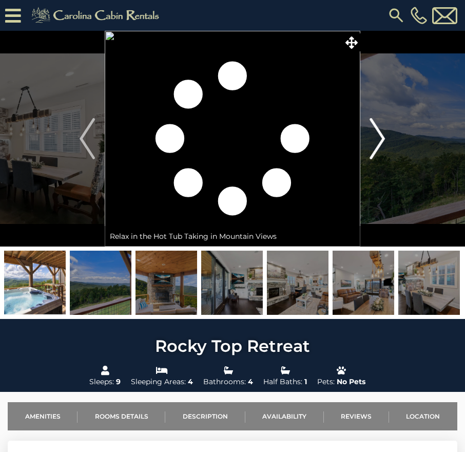
click at [375, 135] on img "Next" at bounding box center [377, 138] width 15 height 41
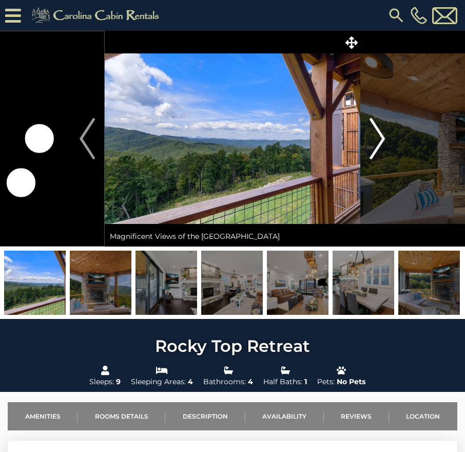
click at [375, 135] on img "Next" at bounding box center [377, 138] width 15 height 41
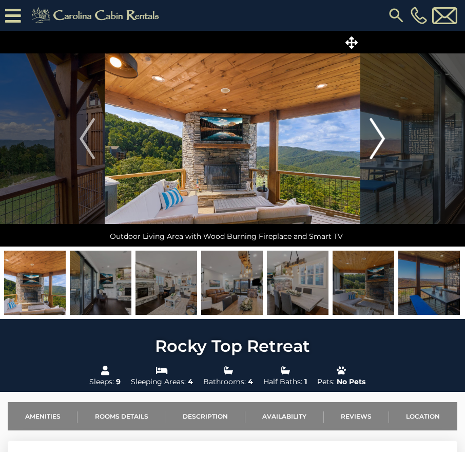
click at [375, 135] on img "Next" at bounding box center [377, 138] width 15 height 41
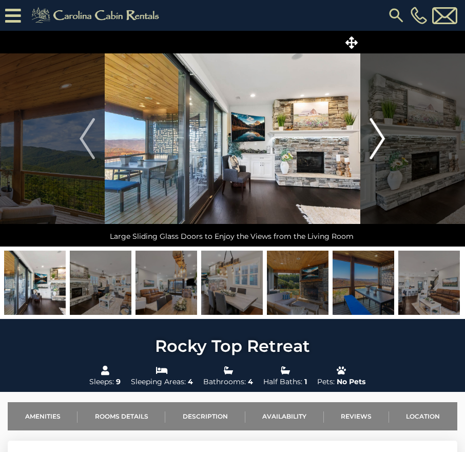
click at [375, 135] on img "Next" at bounding box center [377, 138] width 15 height 41
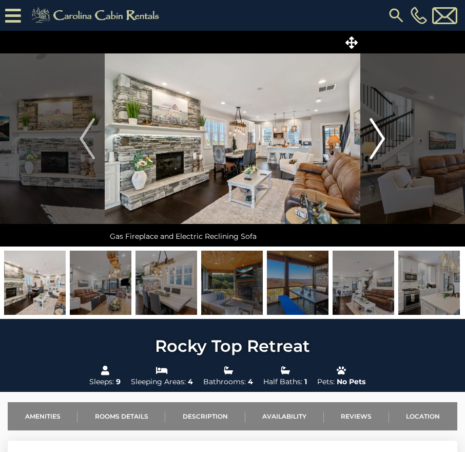
click at [375, 135] on img "Next" at bounding box center [377, 138] width 15 height 41
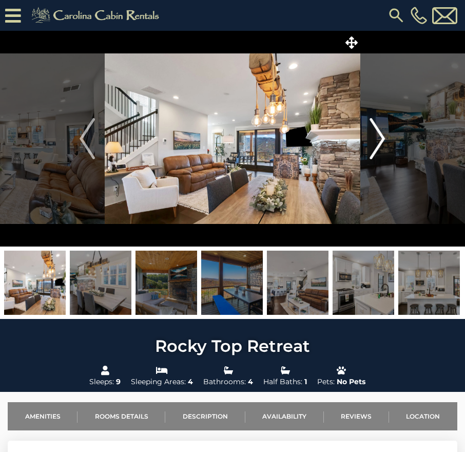
click at [375, 135] on img "Next" at bounding box center [377, 138] width 15 height 41
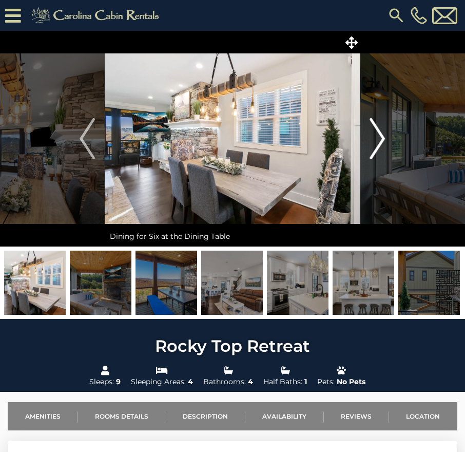
click at [375, 135] on img "Next" at bounding box center [377, 138] width 15 height 41
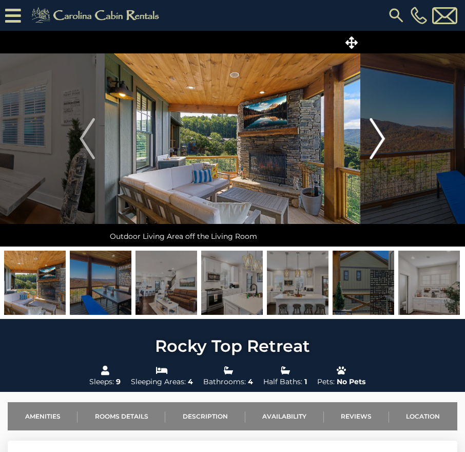
click at [375, 135] on img "Next" at bounding box center [377, 138] width 15 height 41
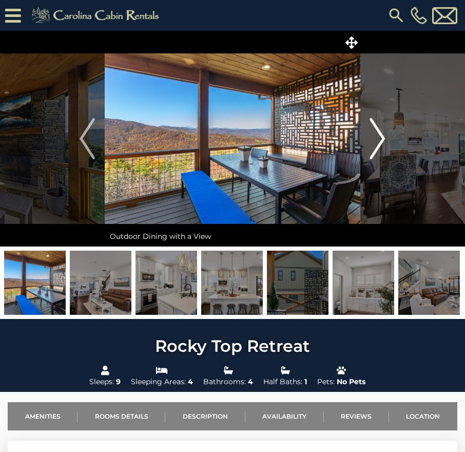
click at [375, 135] on img "Next" at bounding box center [377, 138] width 15 height 41
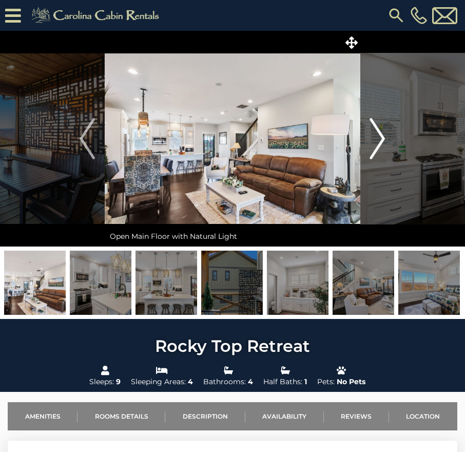
click at [375, 135] on img "Next" at bounding box center [377, 138] width 15 height 41
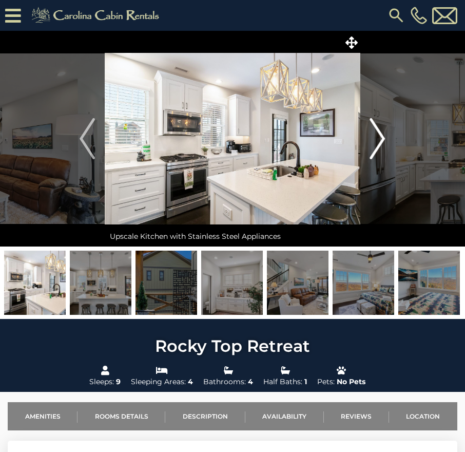
click at [375, 135] on img "Next" at bounding box center [377, 138] width 15 height 41
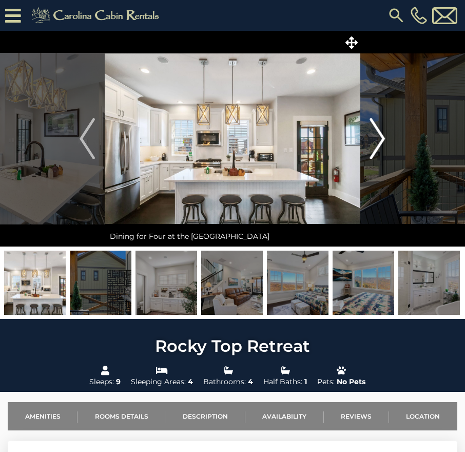
click at [375, 135] on img "Next" at bounding box center [377, 138] width 15 height 41
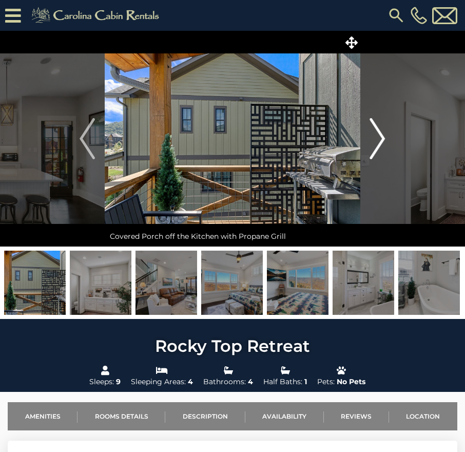
click at [375, 135] on img "Next" at bounding box center [377, 138] width 15 height 41
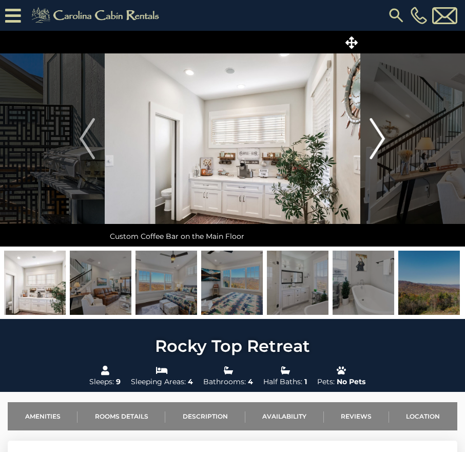
click at [375, 135] on img "Next" at bounding box center [377, 138] width 15 height 41
